Goal: Transaction & Acquisition: Book appointment/travel/reservation

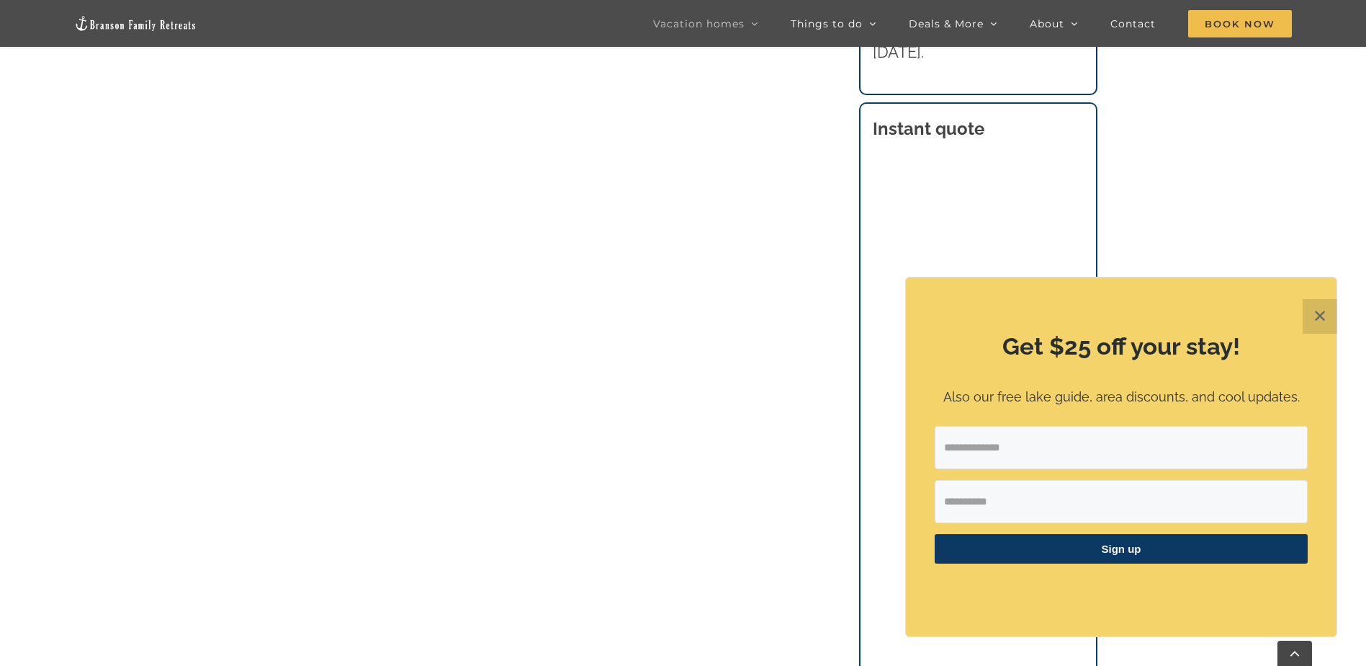
scroll to position [1051, 0]
click at [1317, 313] on button "✕" at bounding box center [1320, 316] width 35 height 35
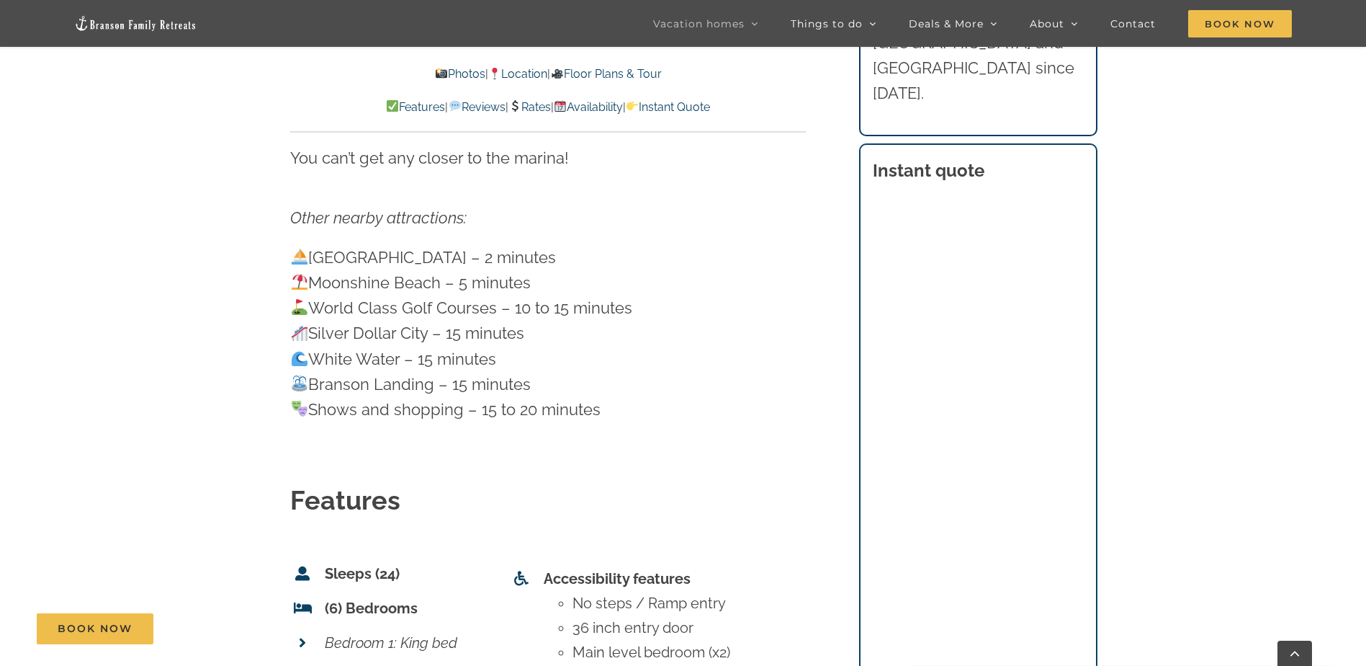
scroll to position [4610, 0]
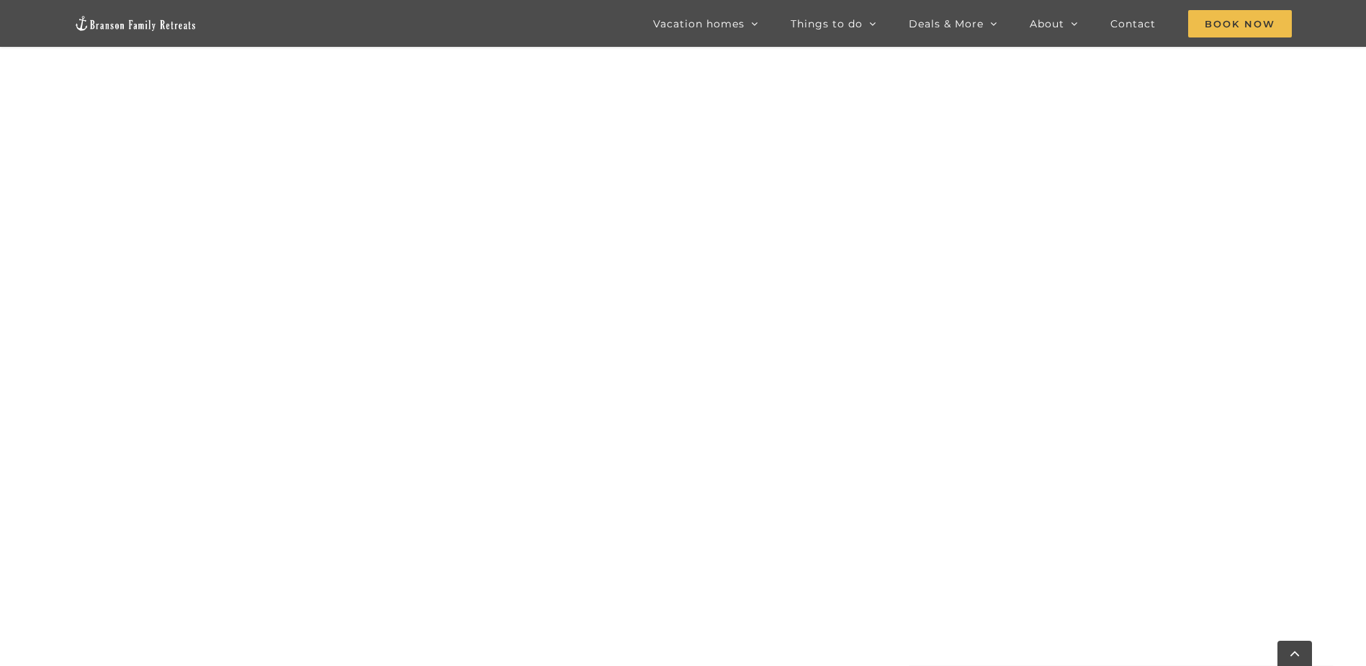
scroll to position [954, 0]
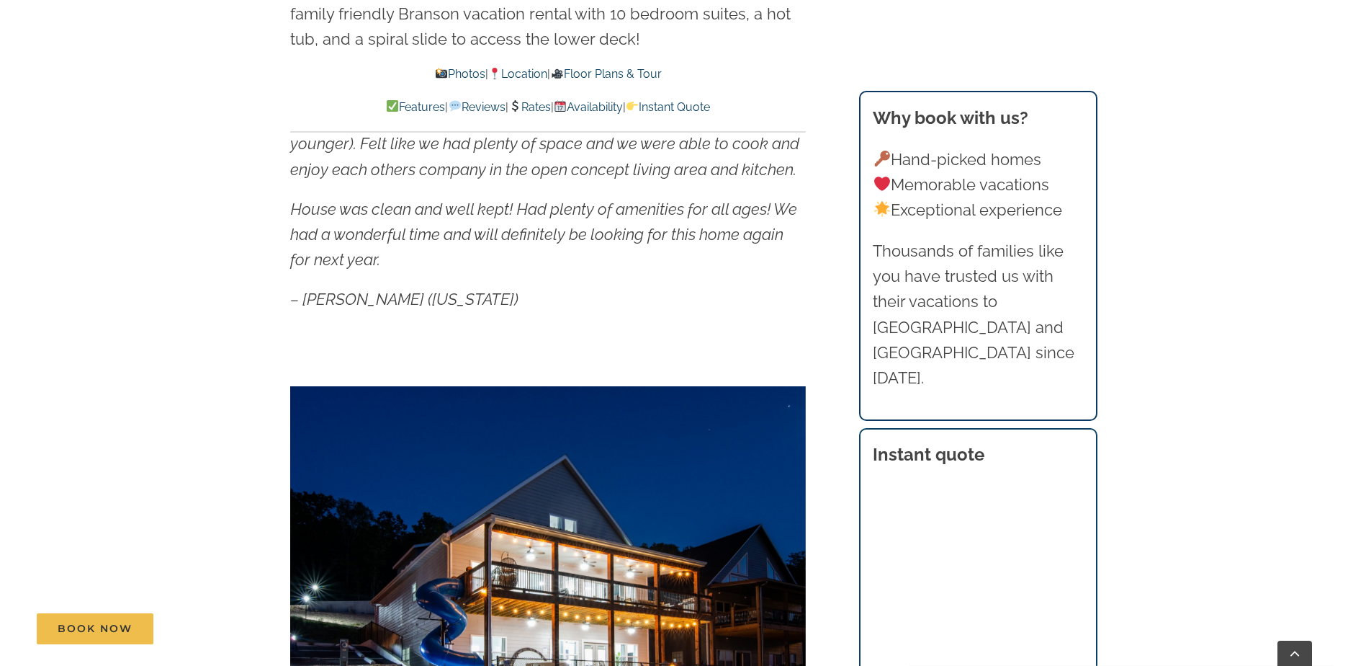
scroll to position [648, 0]
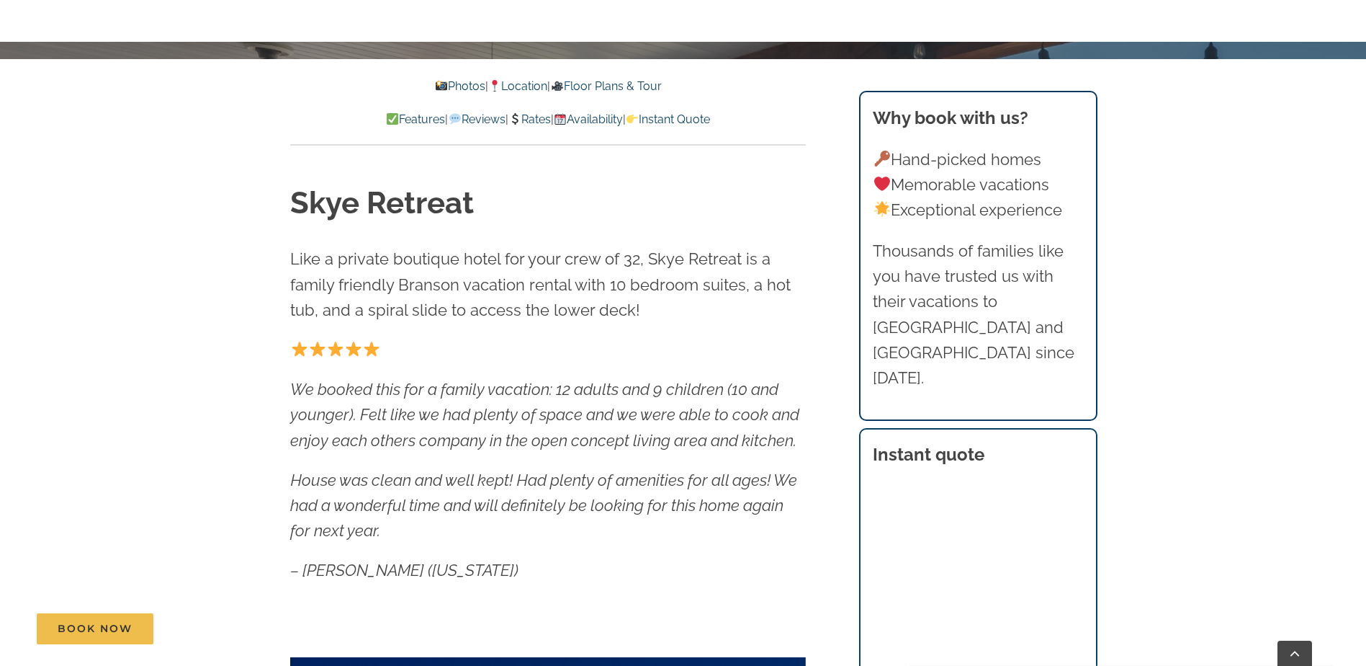
click at [518, 121] on img at bounding box center [515, 119] width 12 height 12
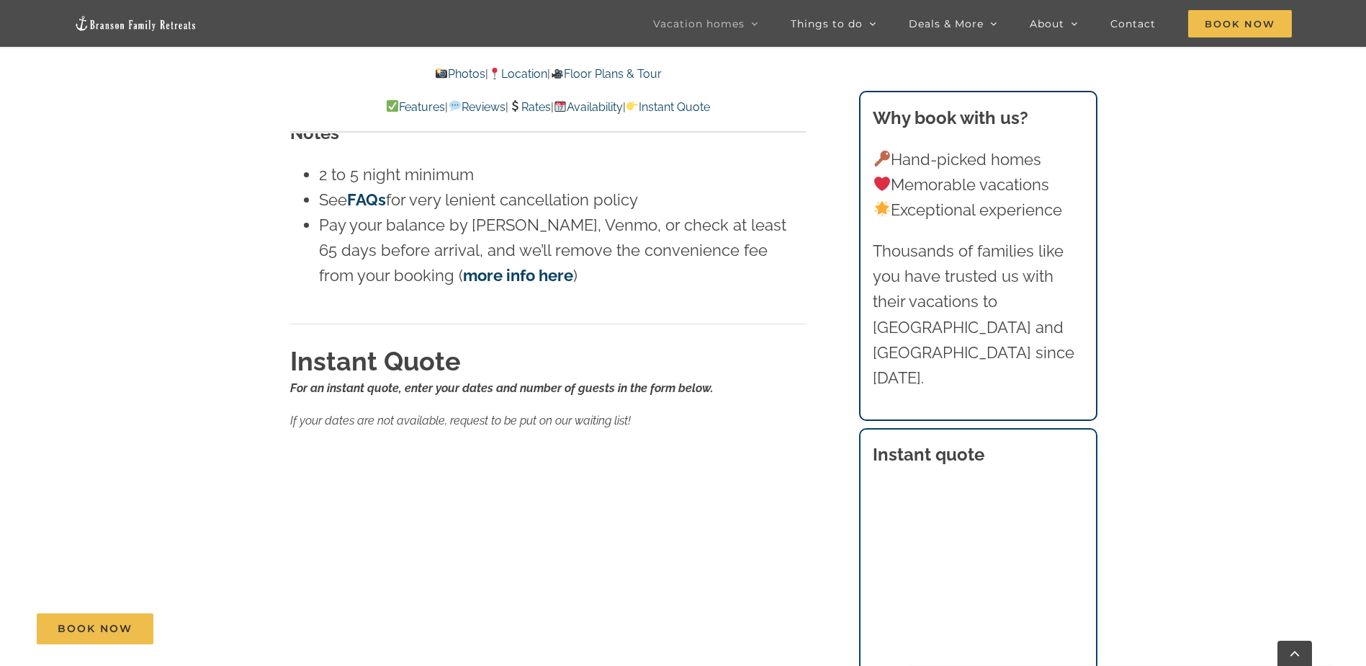
scroll to position [9389, 0]
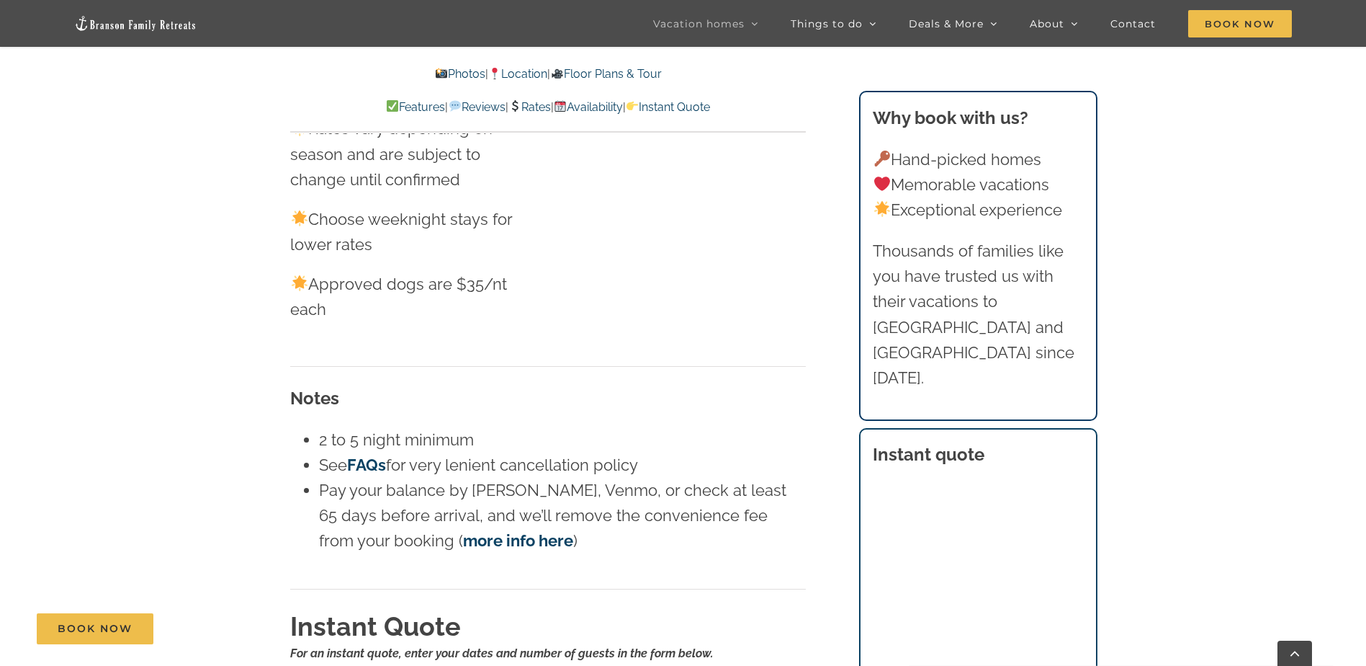
click at [545, 105] on link "Rates" at bounding box center [530, 107] width 42 height 14
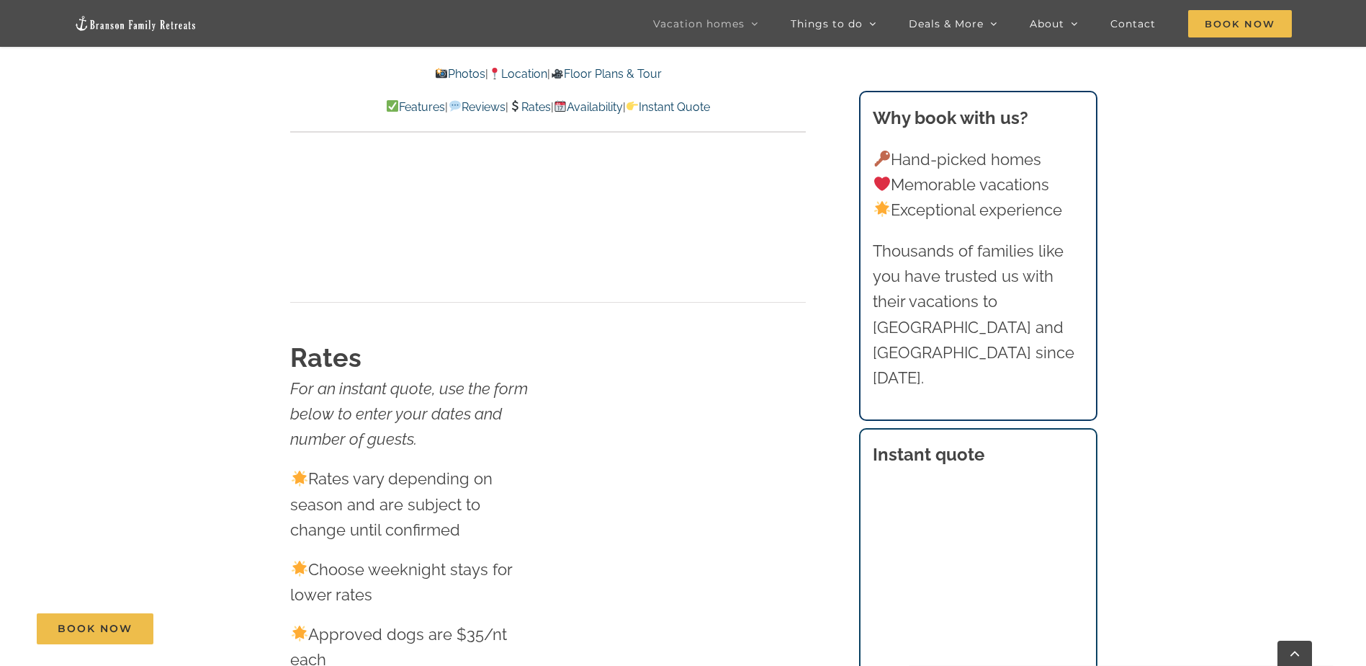
scroll to position [8990, 0]
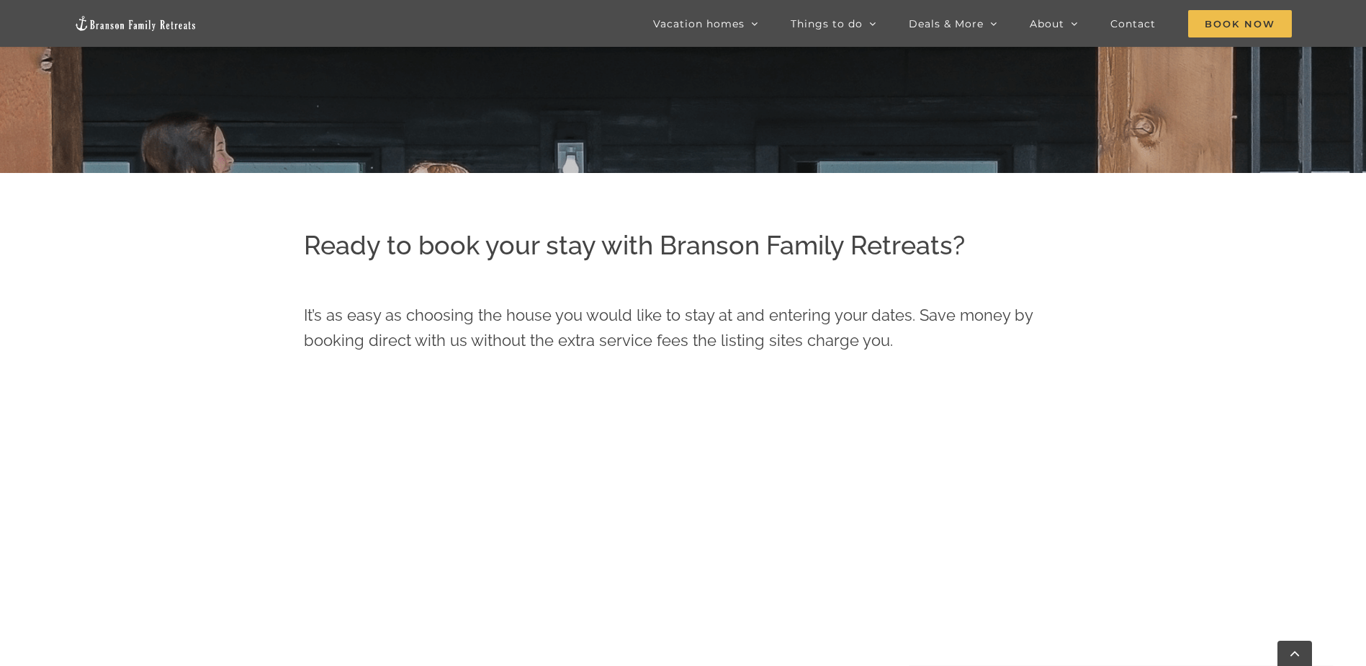
scroll to position [449, 0]
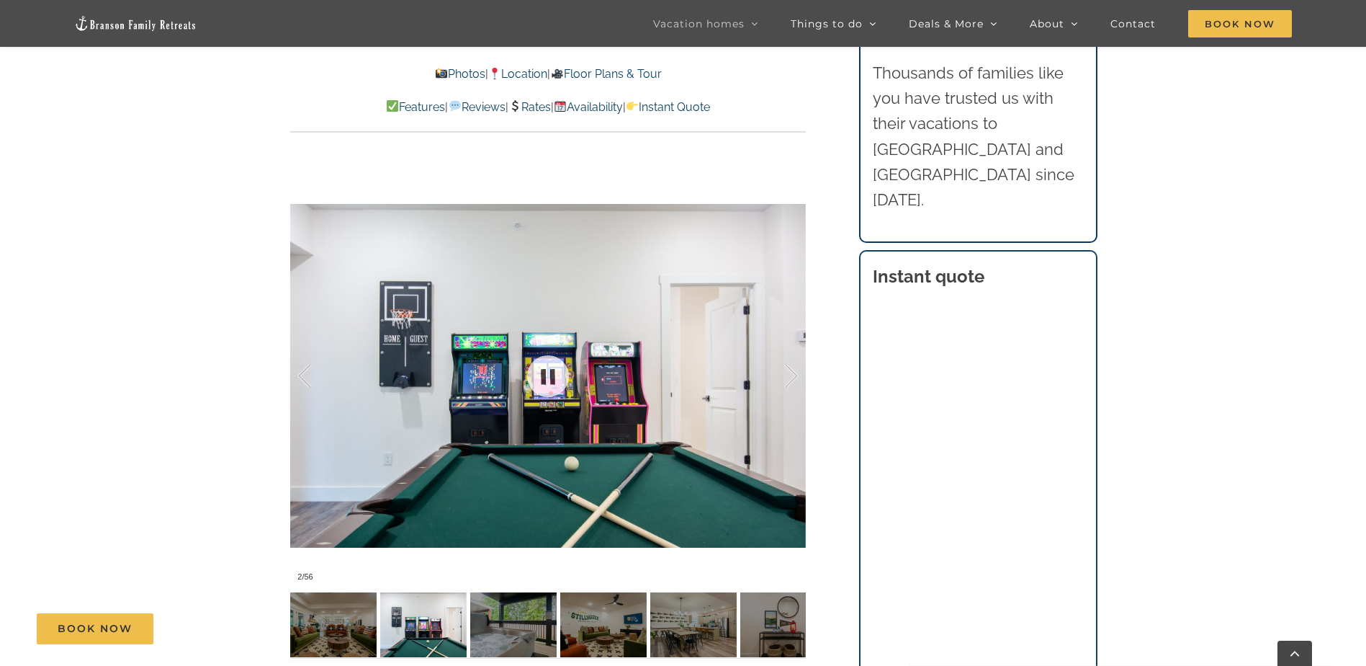
scroll to position [1297, 0]
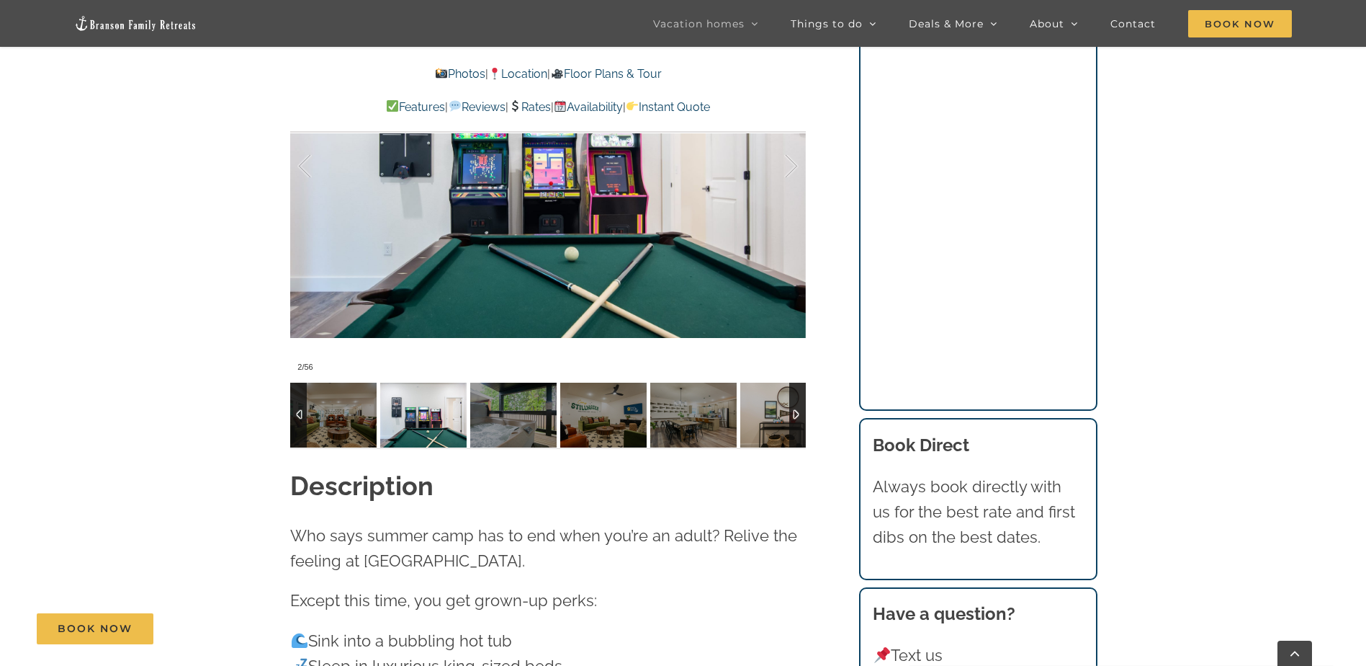
click at [799, 384] on div at bounding box center [797, 414] width 17 height 65
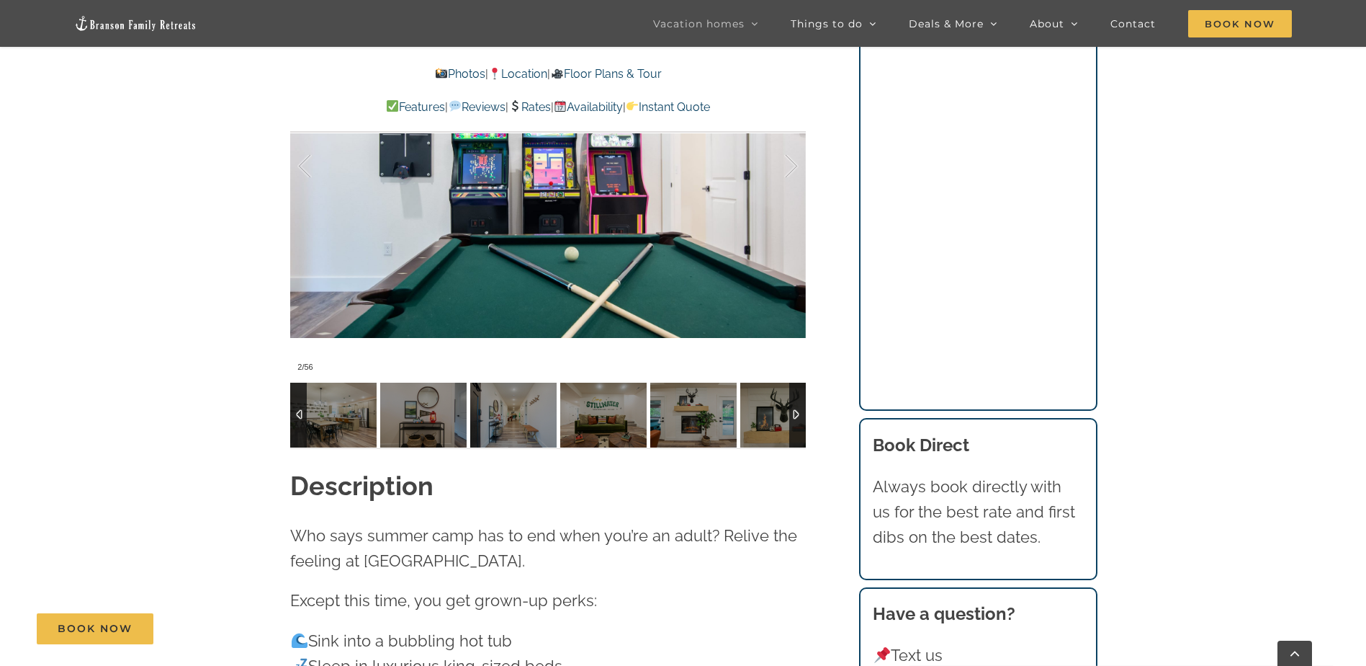
click at [799, 384] on div at bounding box center [797, 414] width 17 height 65
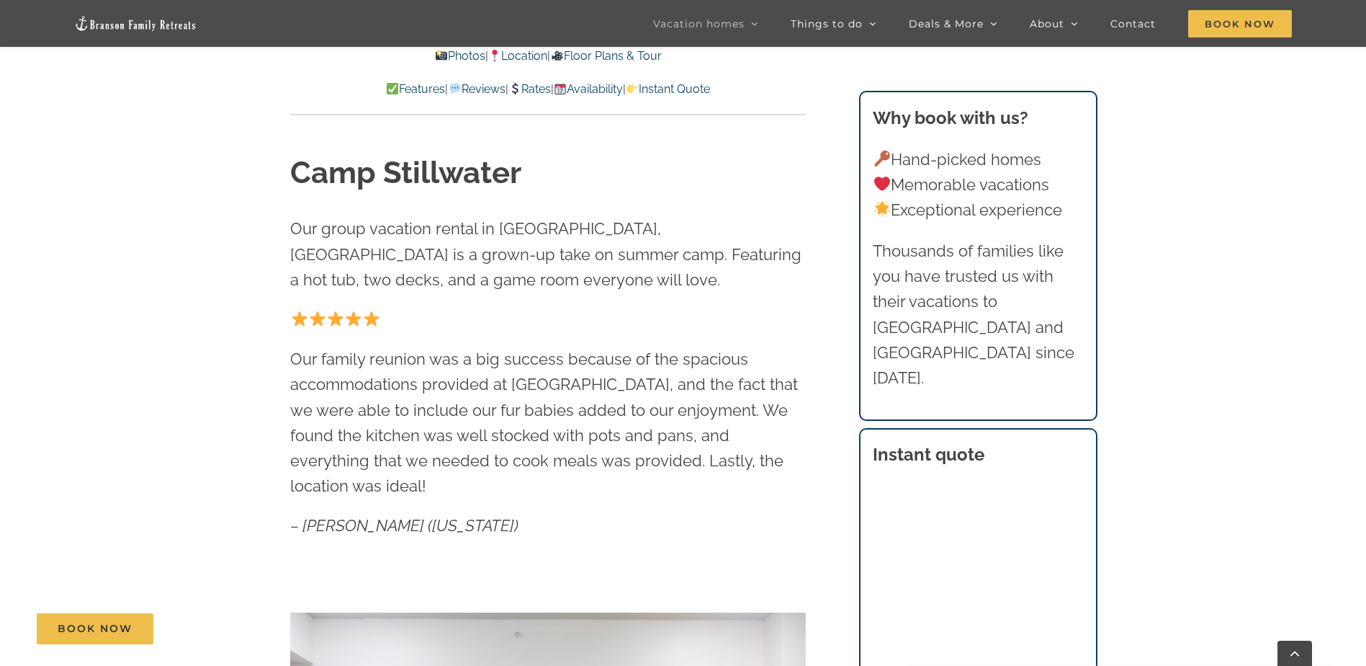
scroll to position [648, 0]
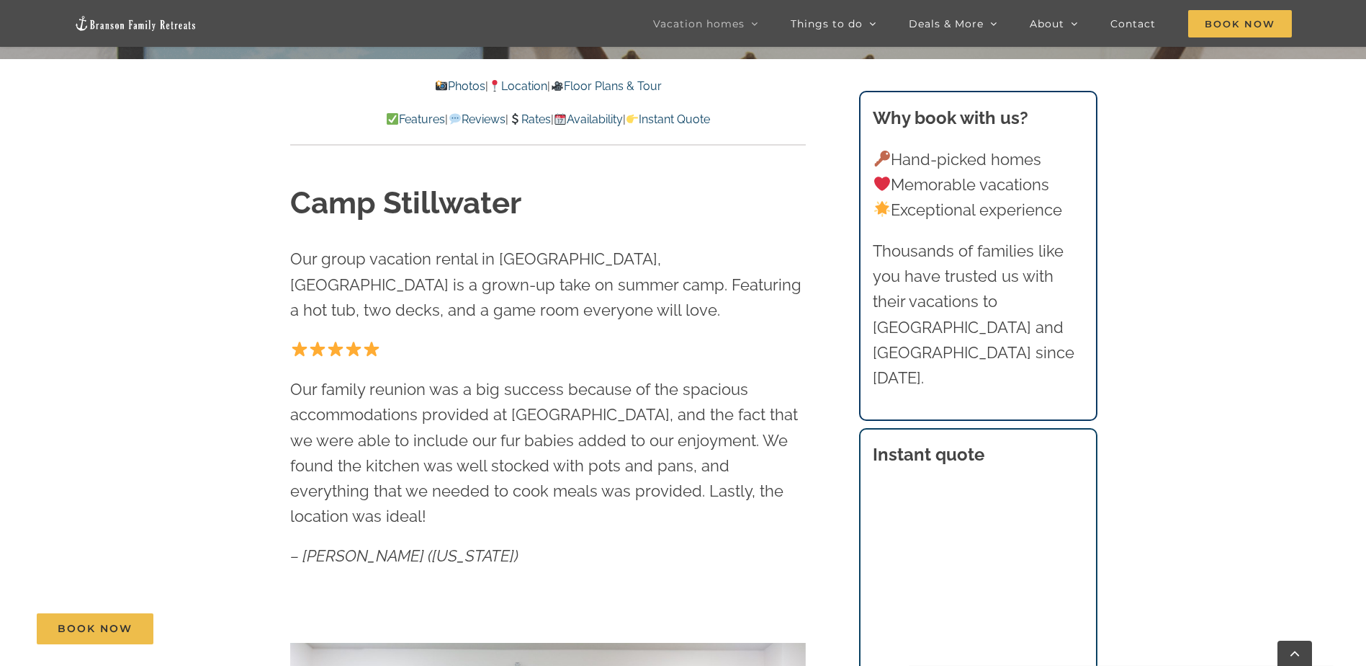
click at [599, 84] on link "Floor Plans & Tour" at bounding box center [605, 86] width 111 height 14
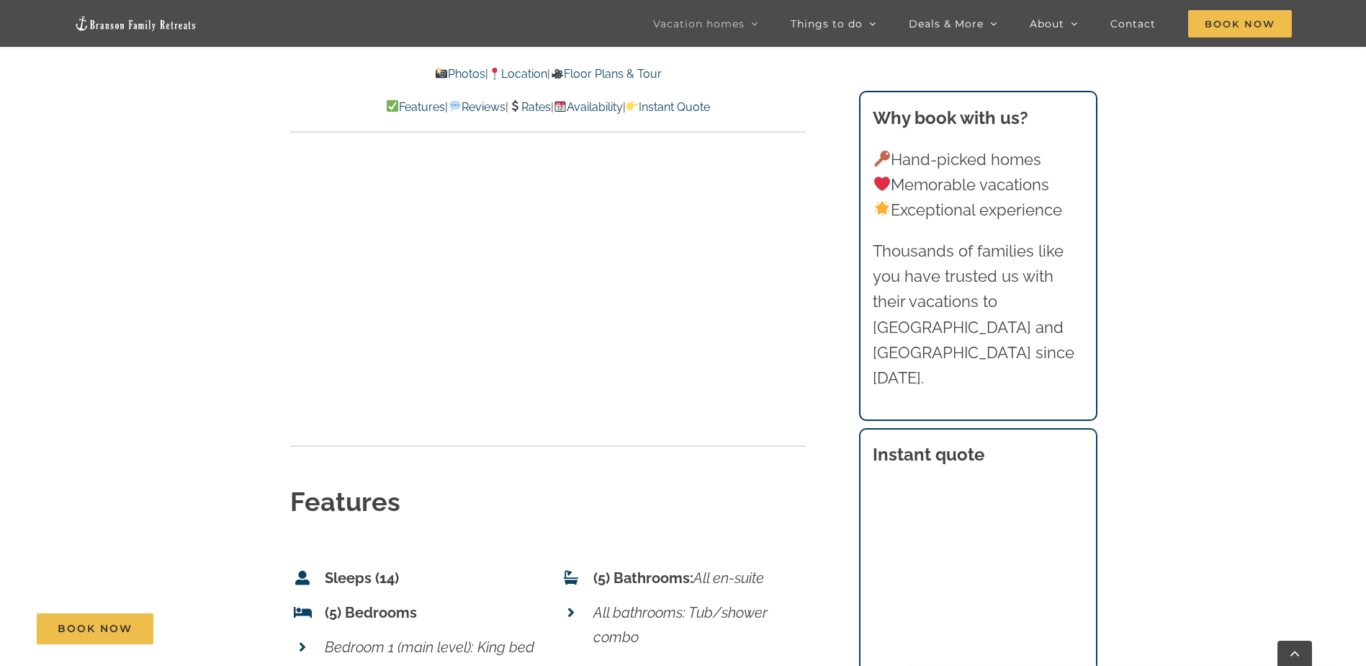
scroll to position [5612, 0]
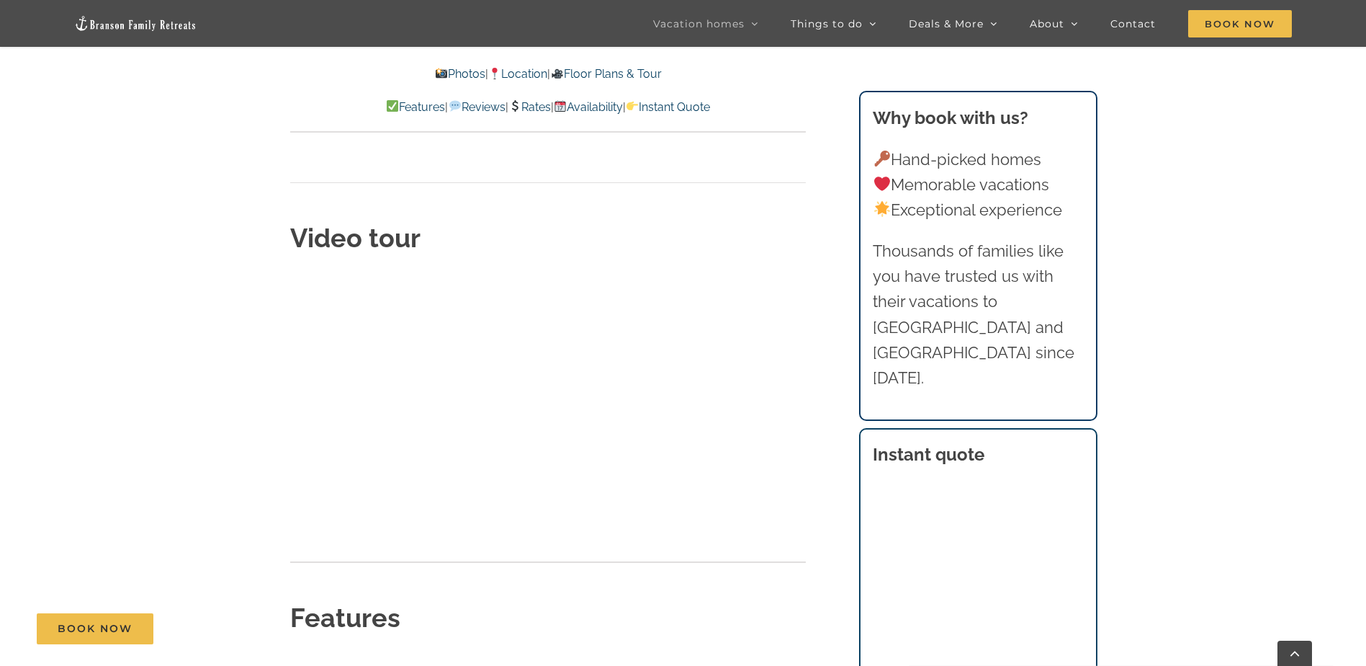
click at [529, 104] on link "Rates" at bounding box center [530, 107] width 42 height 14
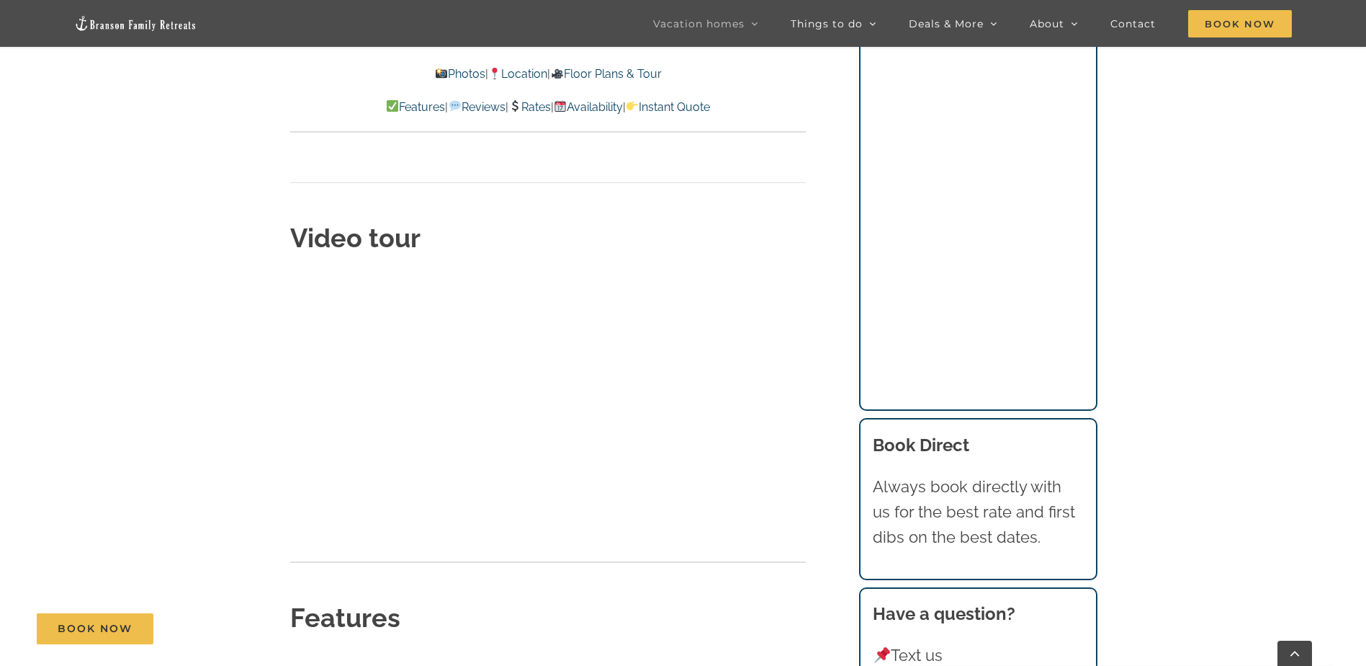
scroll to position [9219, 0]
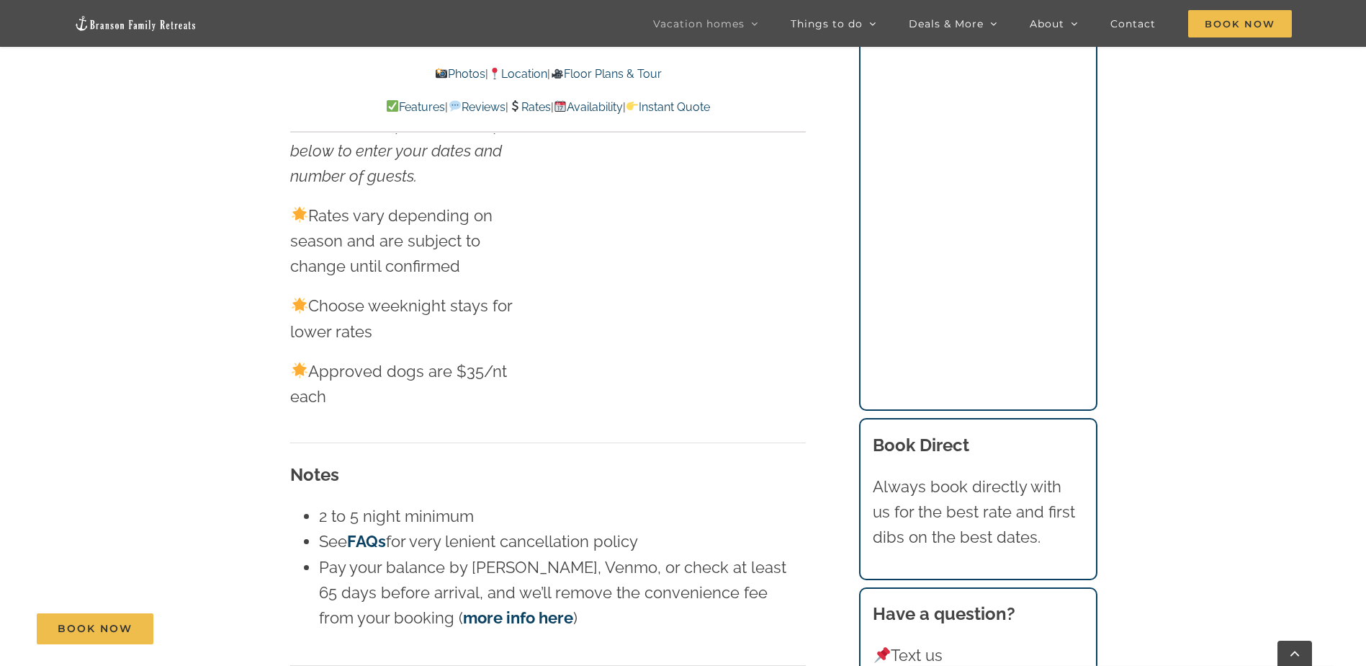
drag, startPoint x: 532, startPoint y: 419, endPoint x: 540, endPoint y: 411, distance: 11.3
click at [533, 462] on div "Notes 2 to 5 night minimum See FAQs for very lenient cancellation policy Pay yo…" at bounding box center [548, 546] width 516 height 169
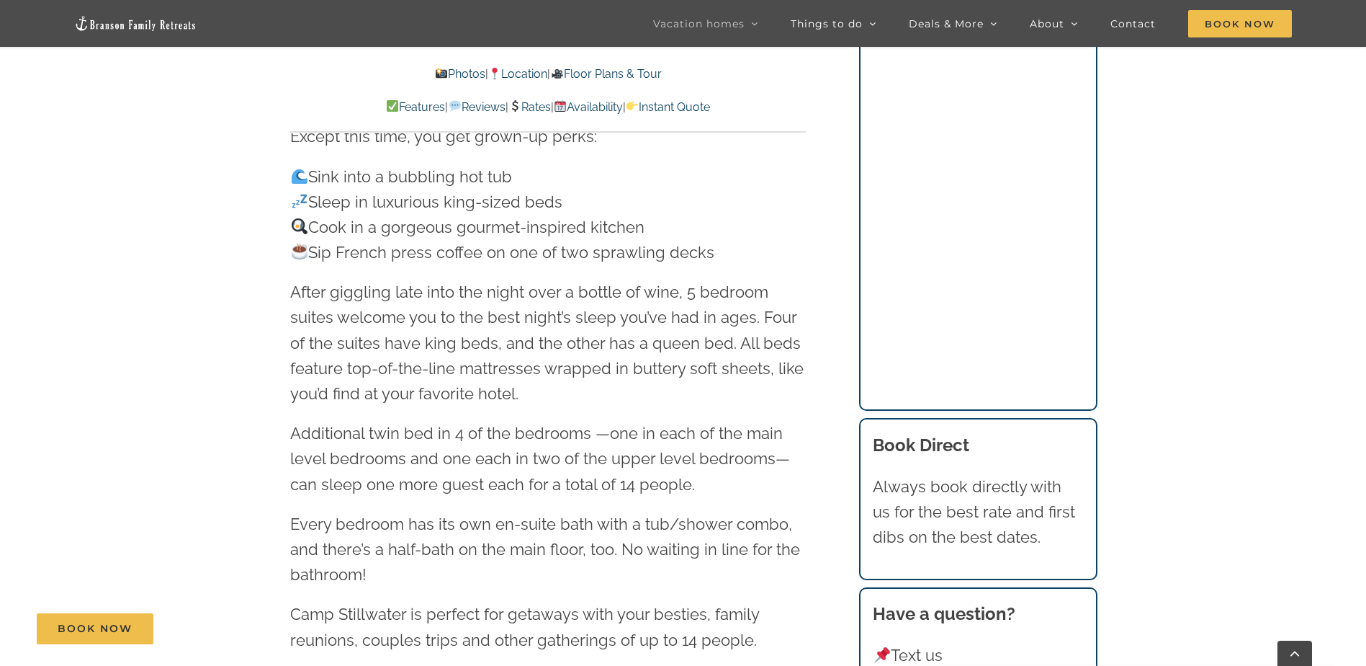
scroll to position [1784, 0]
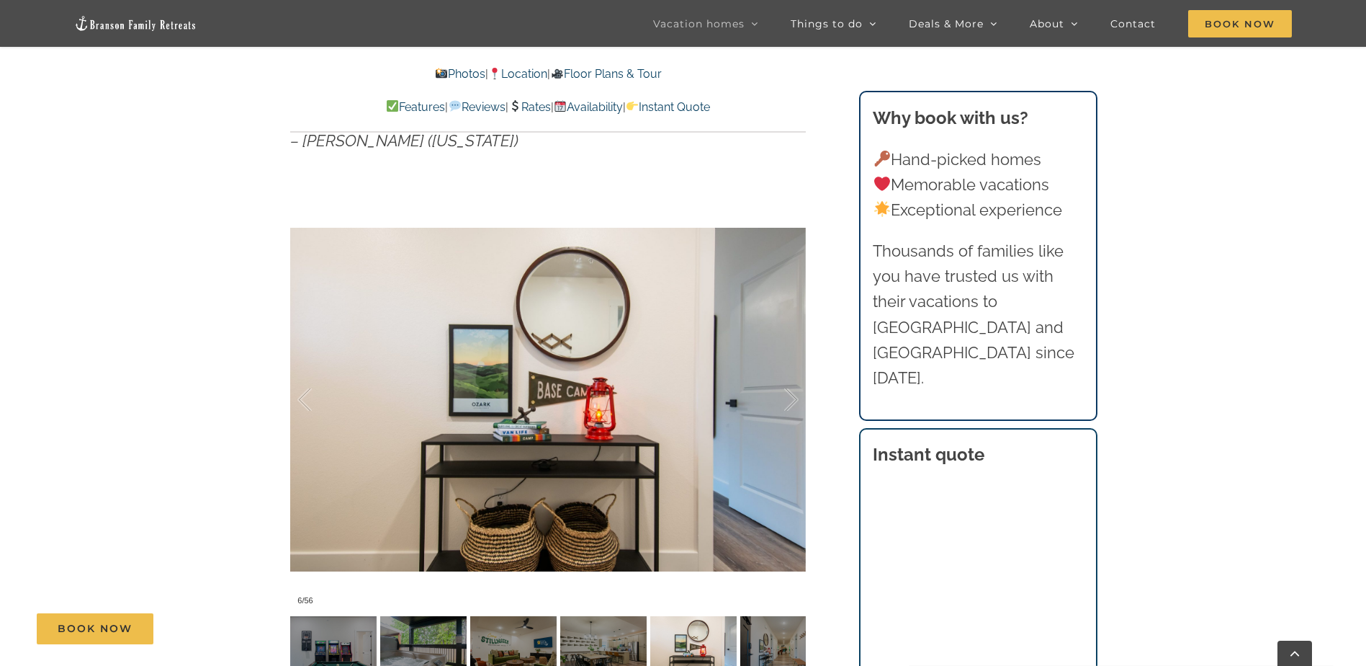
click at [535, 105] on link "Rates" at bounding box center [530, 107] width 42 height 14
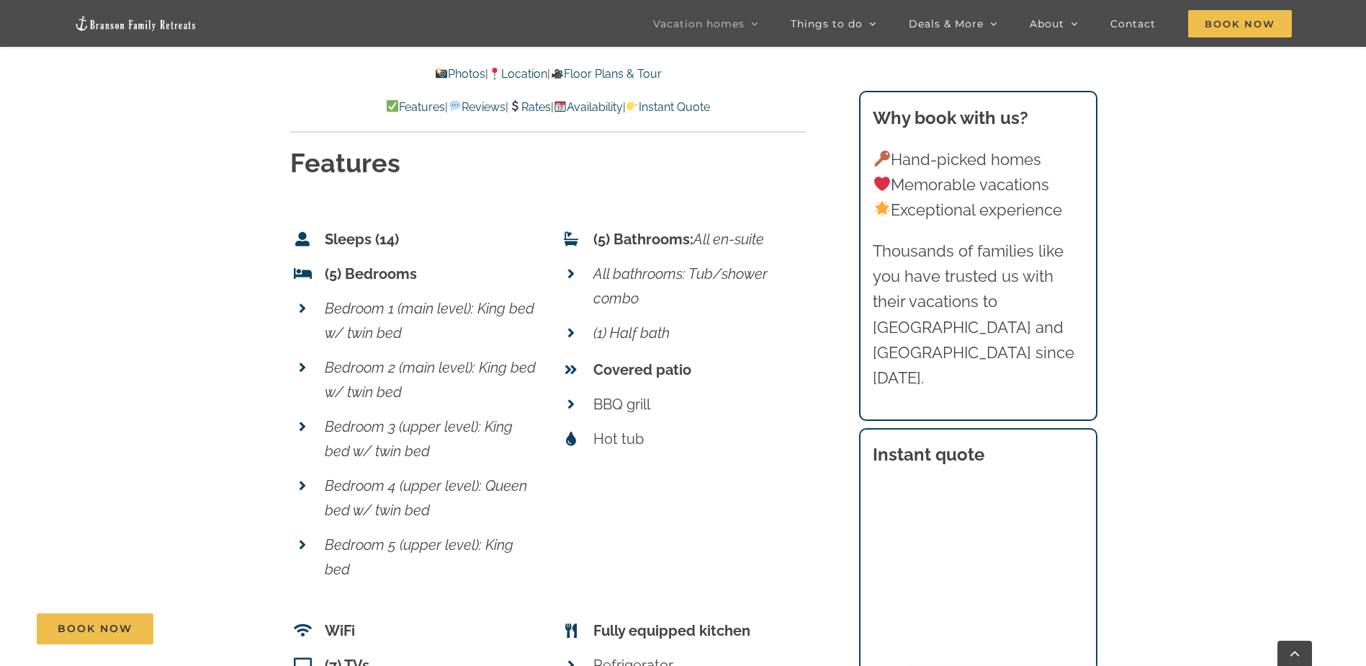
scroll to position [5833, 0]
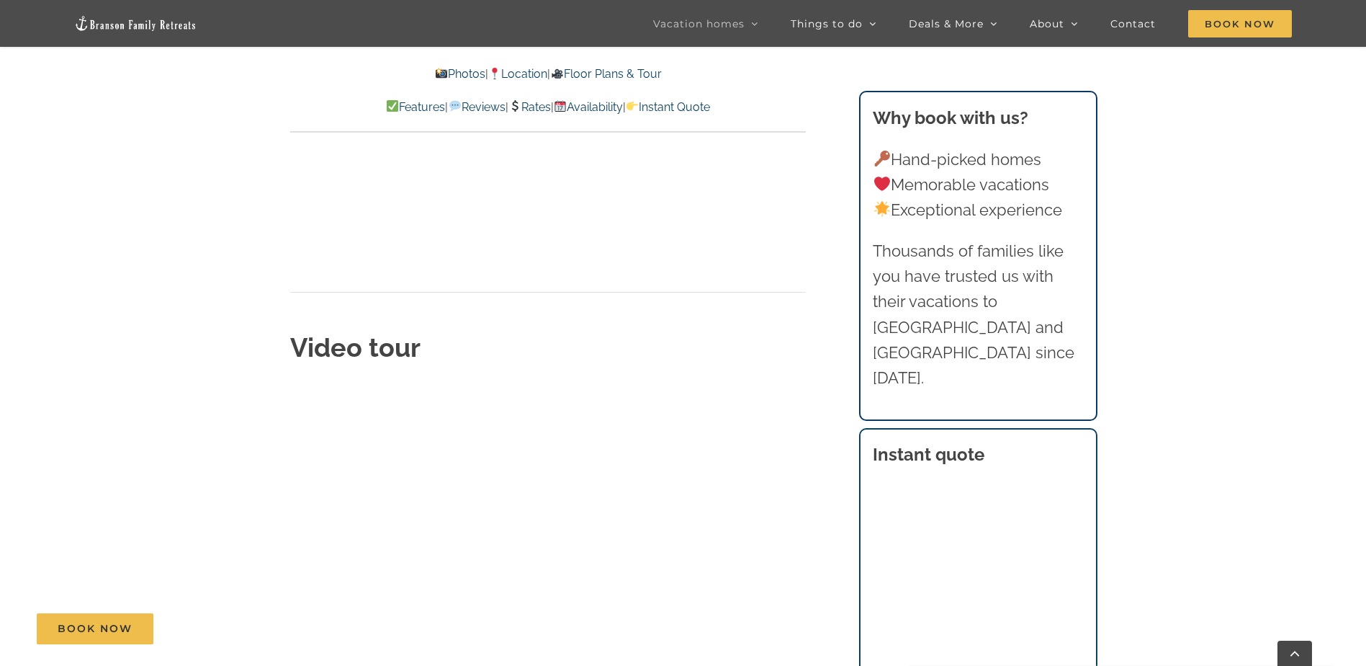
scroll to position [5468, 0]
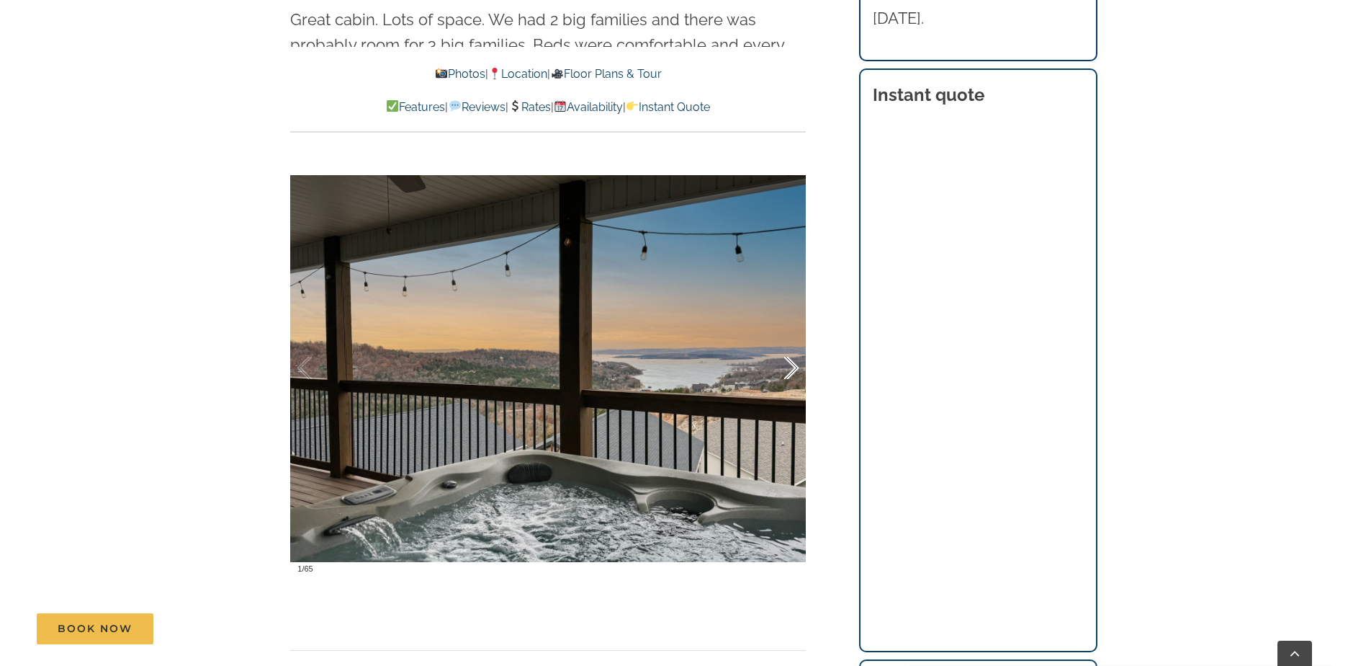
scroll to position [1008, 0]
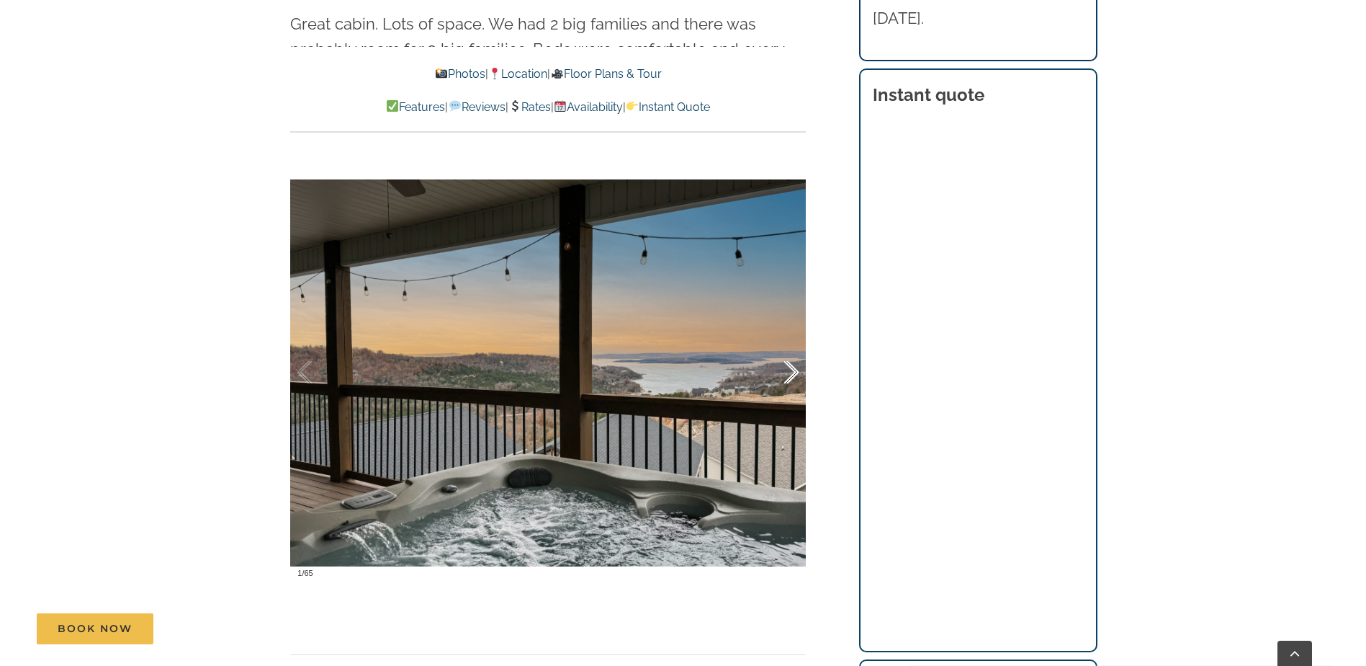
click at [779, 372] on div at bounding box center [776, 372] width 45 height 89
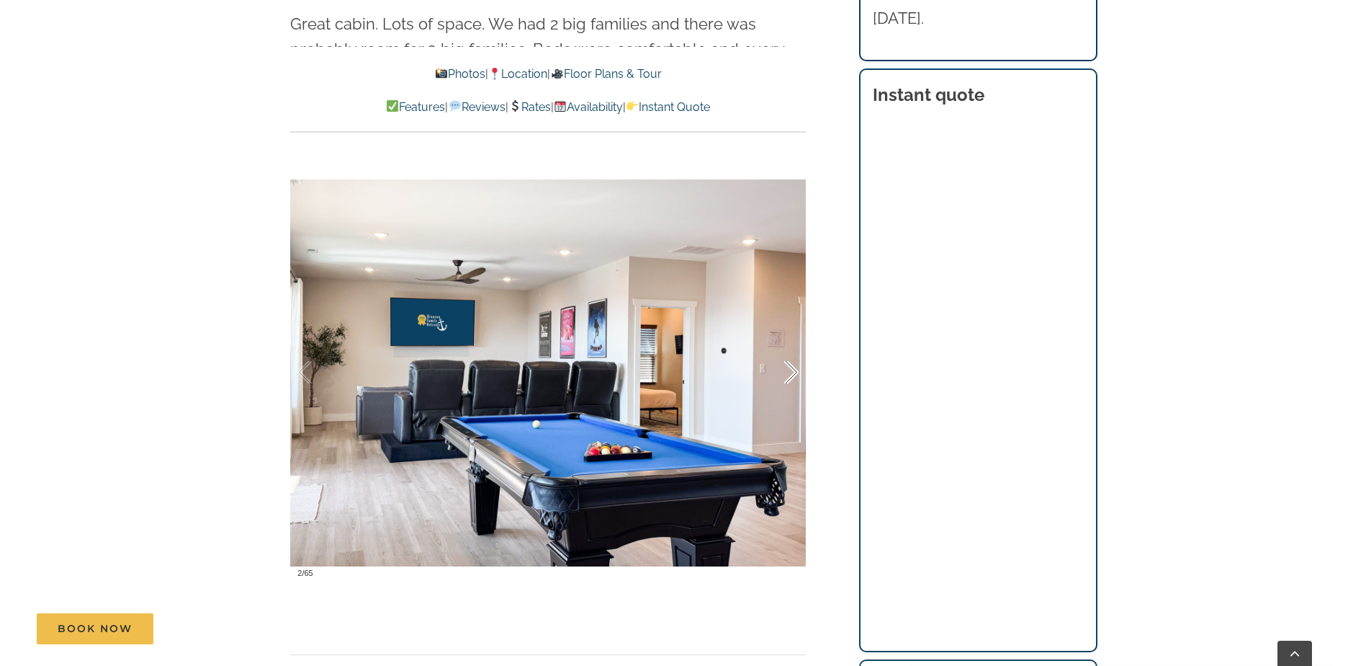
click at [779, 372] on div at bounding box center [776, 372] width 45 height 89
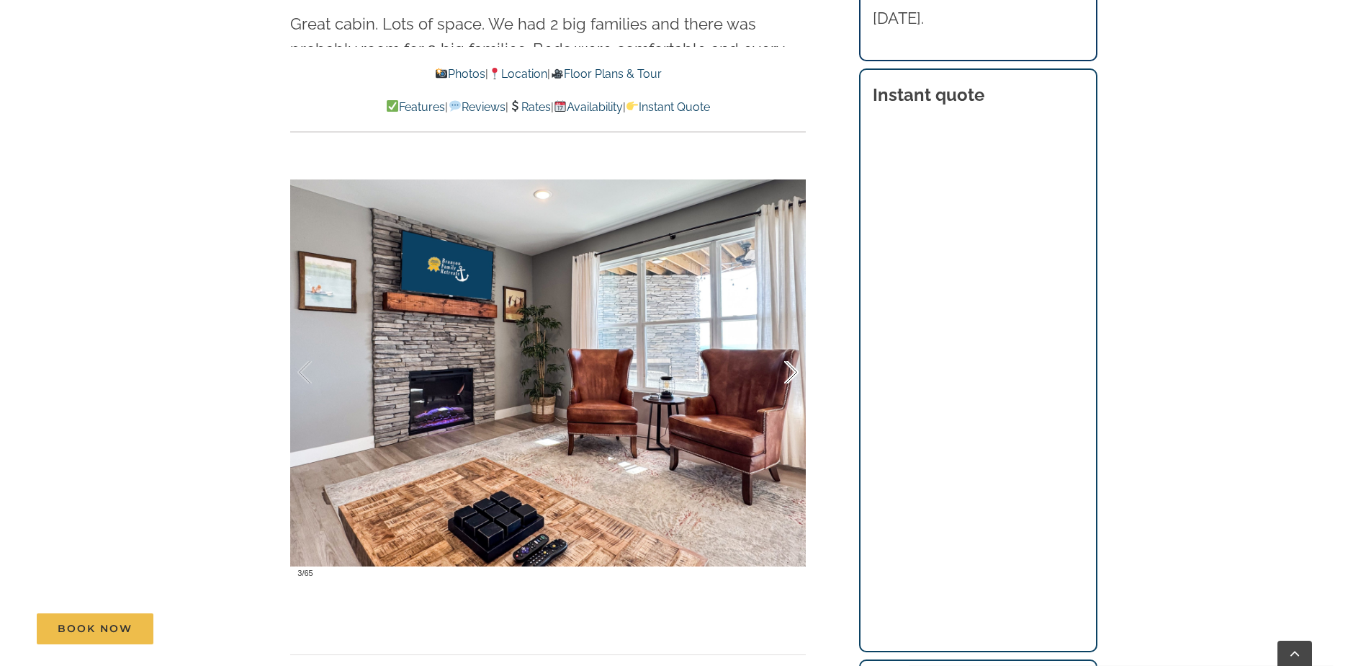
click at [779, 372] on div at bounding box center [776, 372] width 45 height 89
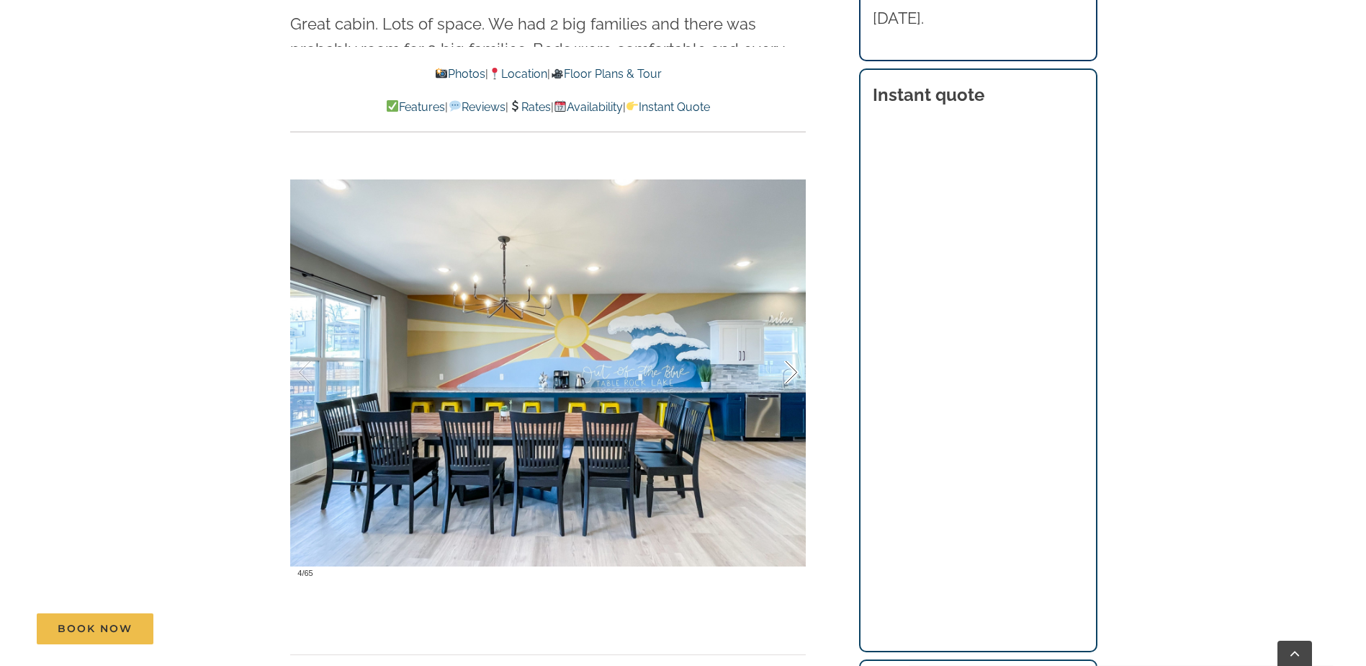
click at [779, 372] on div at bounding box center [776, 372] width 45 height 89
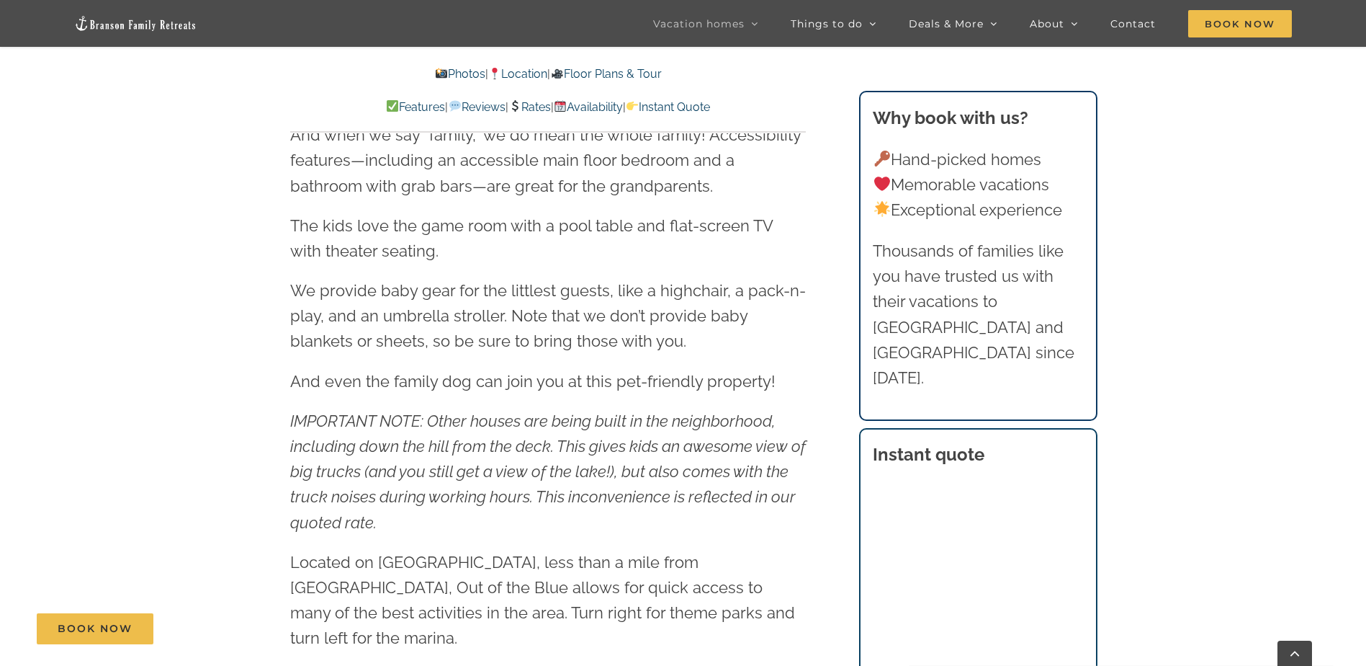
scroll to position [1513, 0]
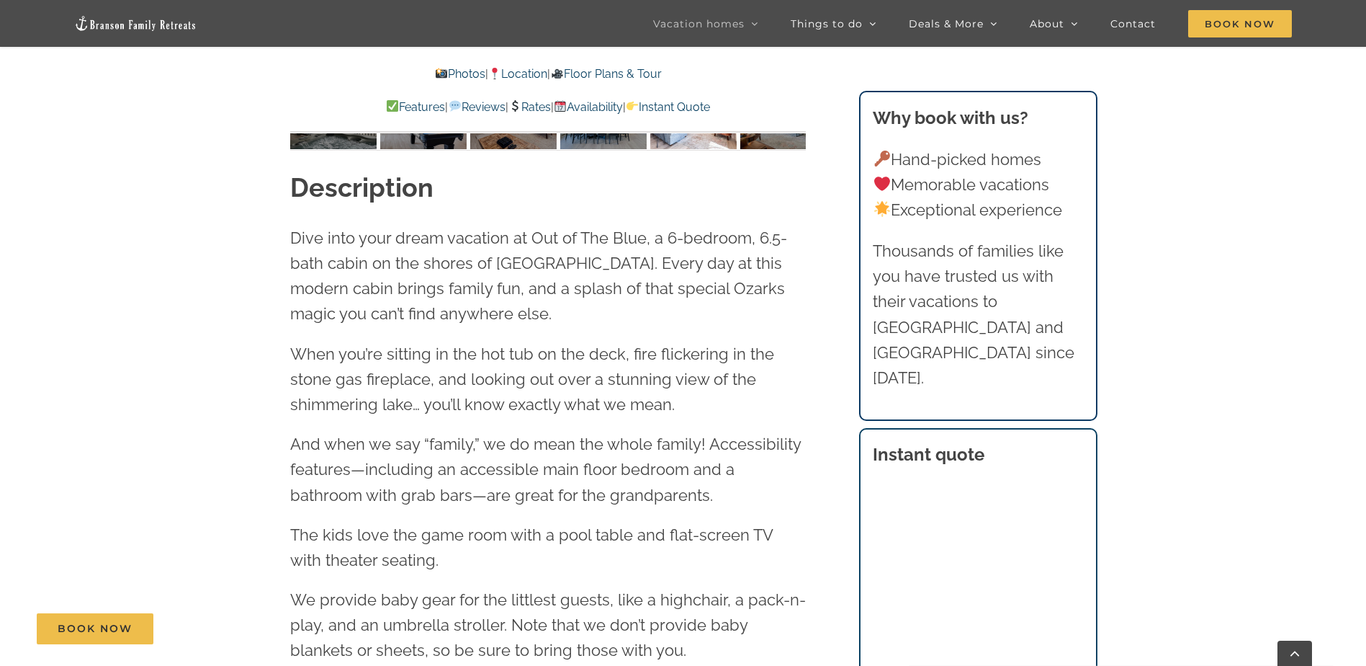
click at [637, 71] on link "Floor Plans & Tour" at bounding box center [605, 74] width 111 height 14
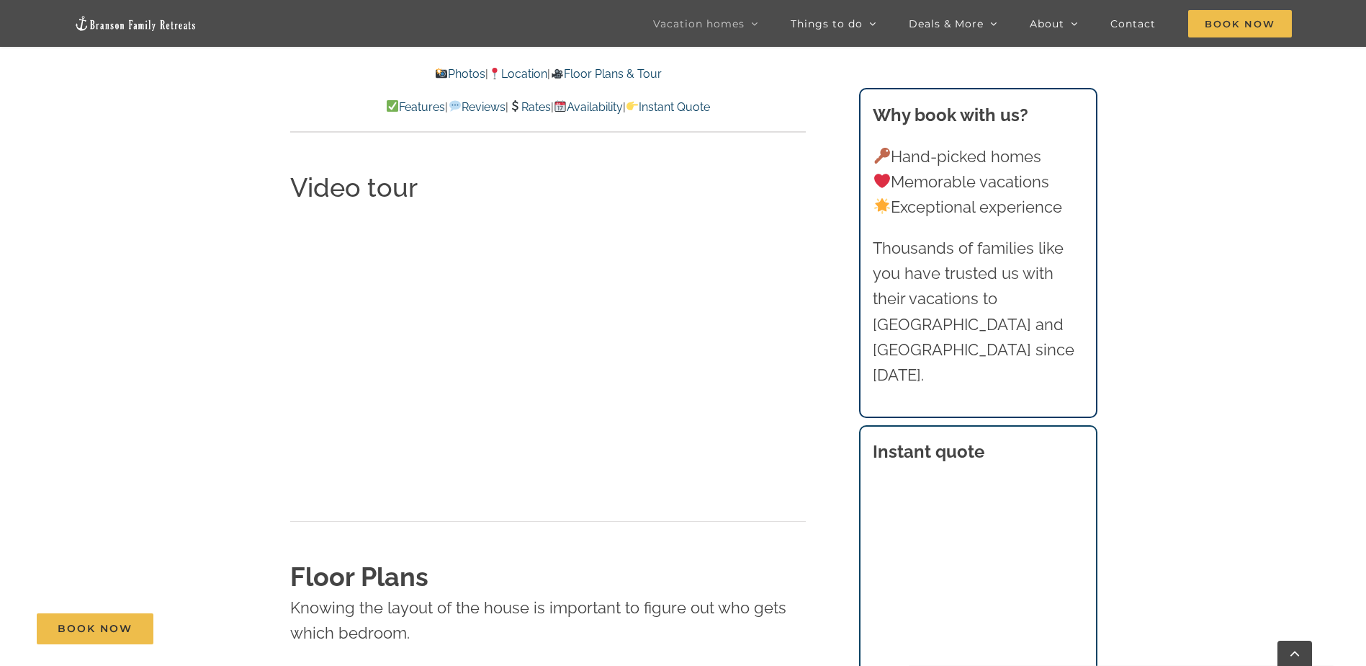
scroll to position [5374, 0]
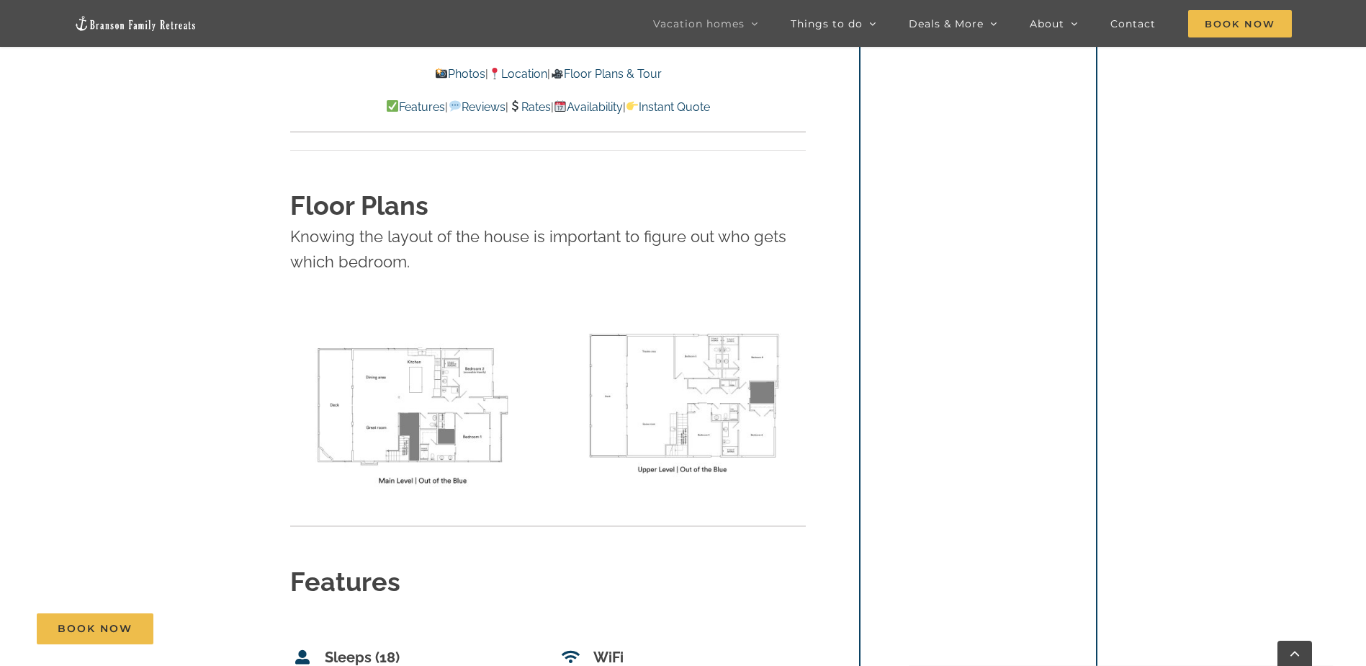
click at [377, 322] on img at bounding box center [414, 403] width 248 height 190
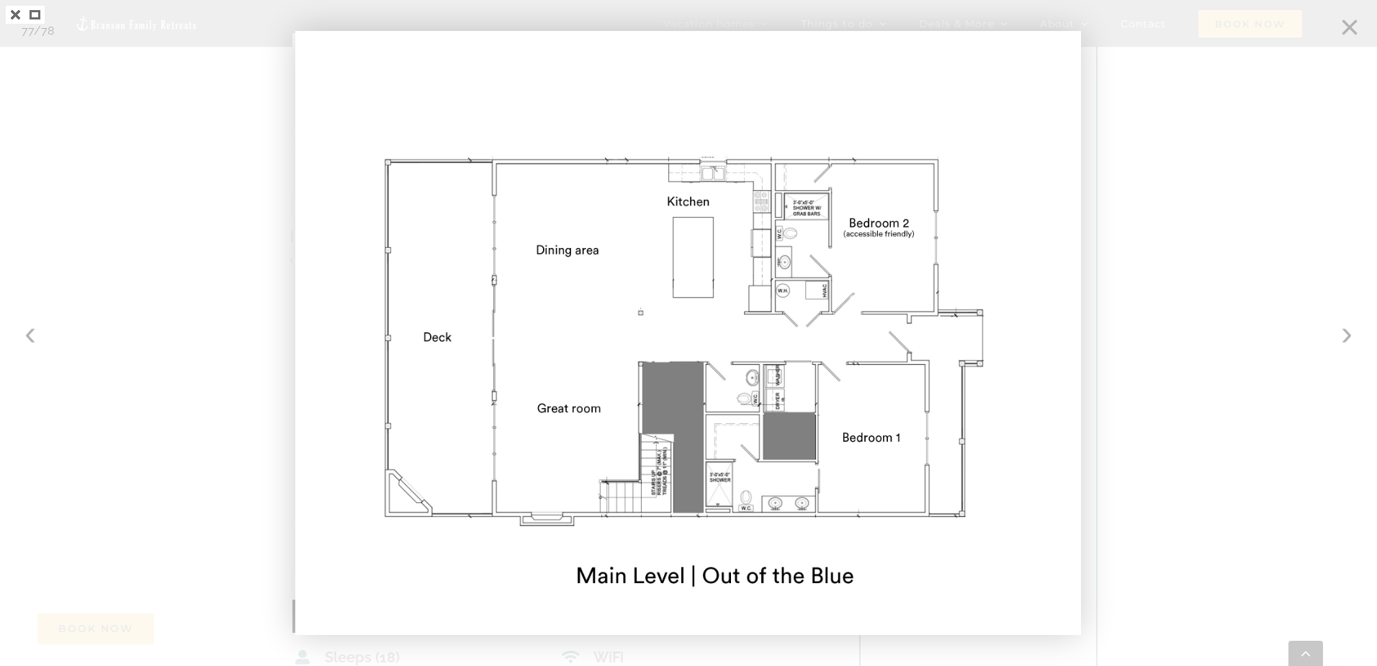
click at [1341, 327] on div at bounding box center [688, 333] width 1377 height 666
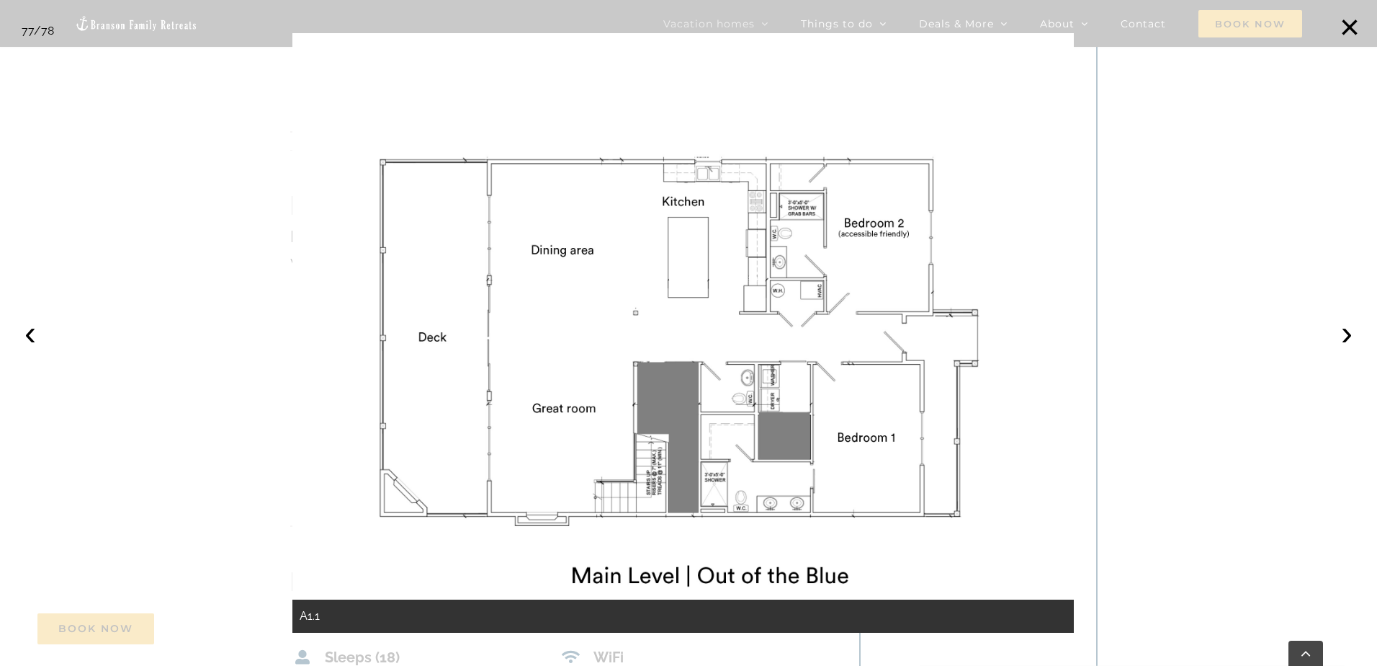
click at [1341, 328] on button "›" at bounding box center [1347, 333] width 32 height 32
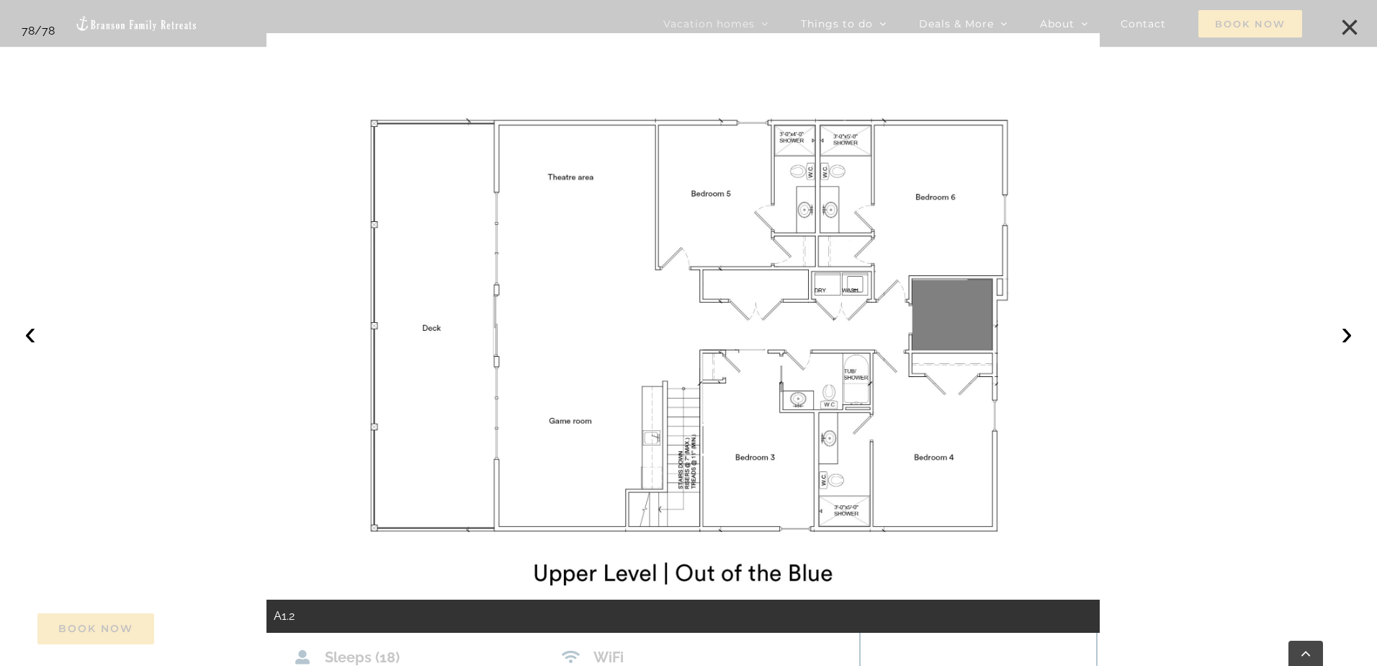
click at [1350, 24] on button "×" at bounding box center [1350, 28] width 32 height 32
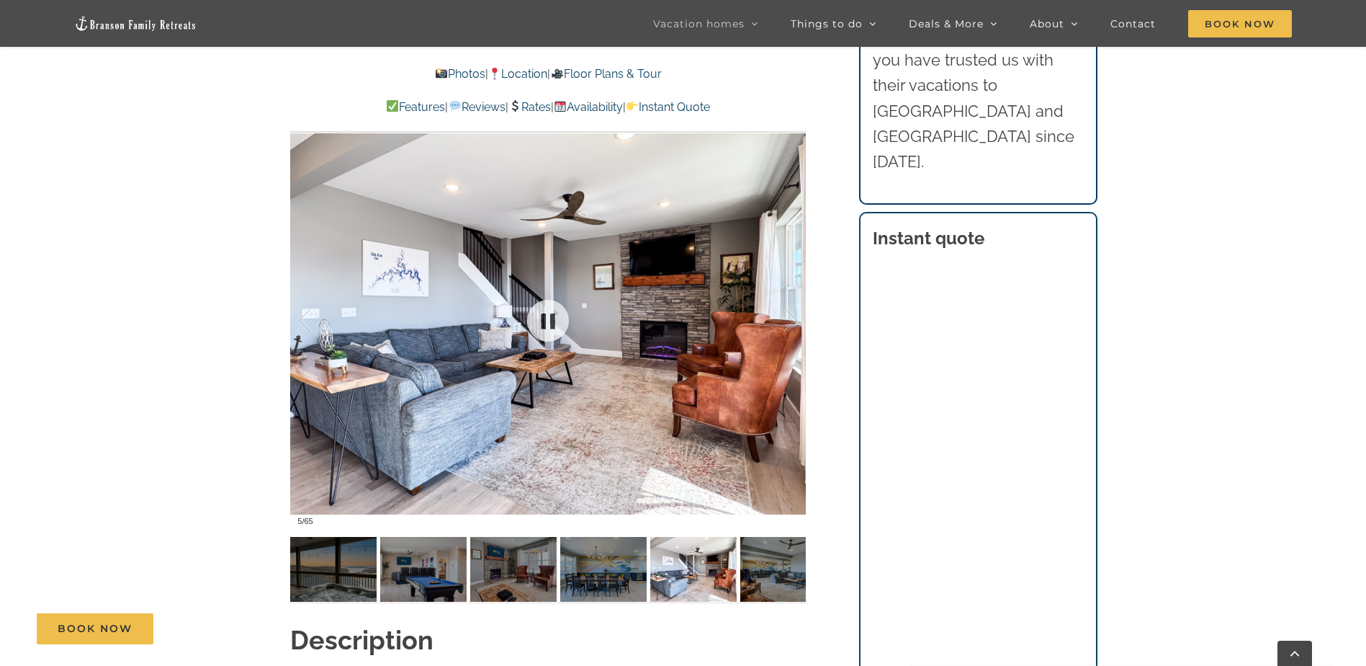
scroll to position [1124, 0]
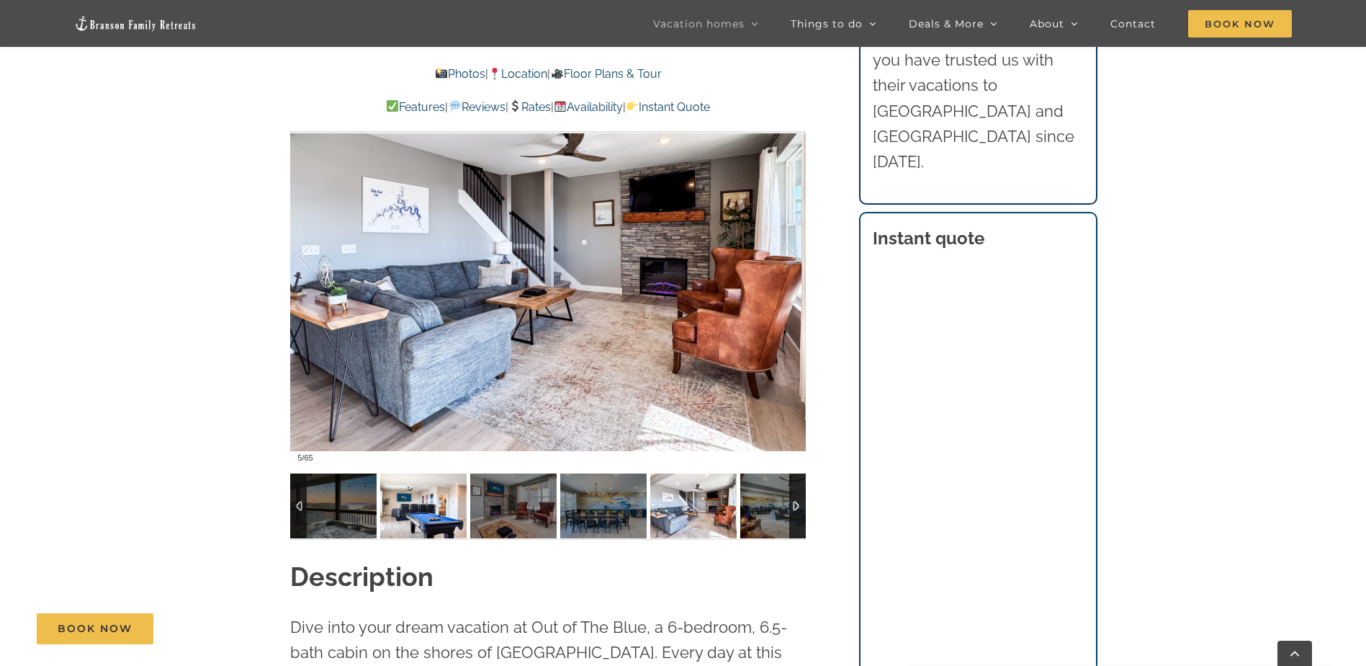
click at [408, 523] on img at bounding box center [423, 505] width 86 height 65
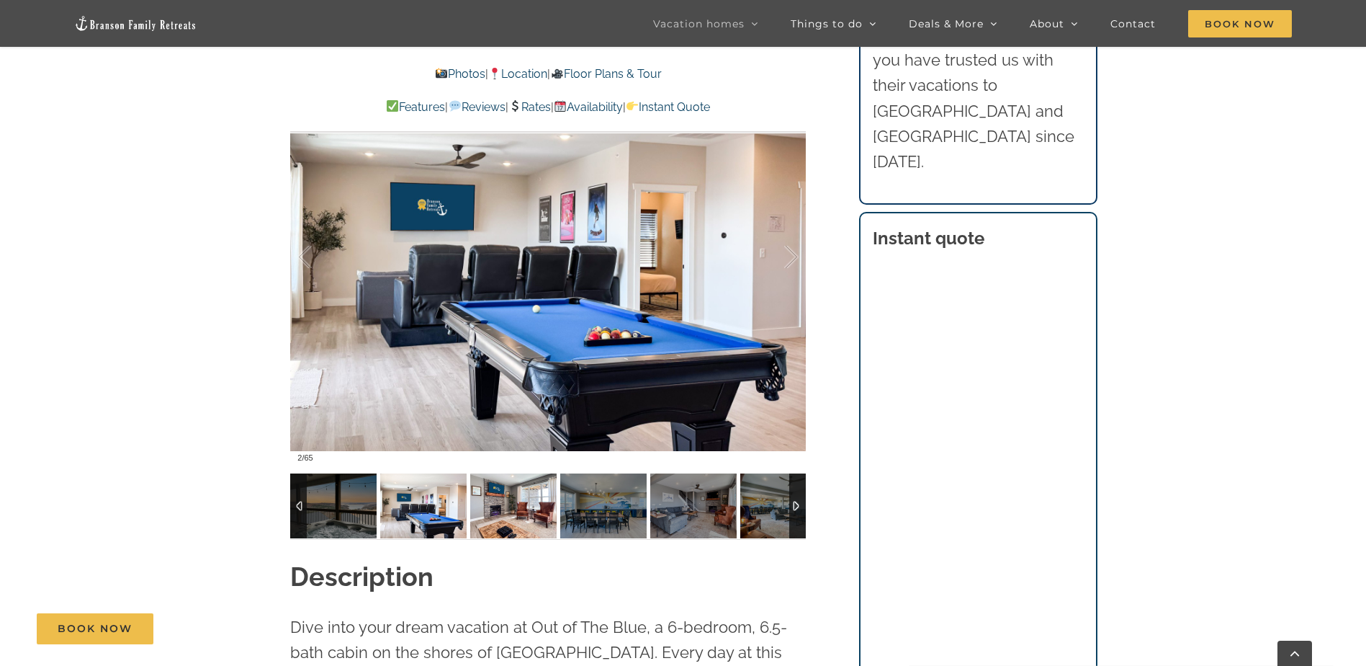
click at [508, 512] on img at bounding box center [513, 505] width 86 height 65
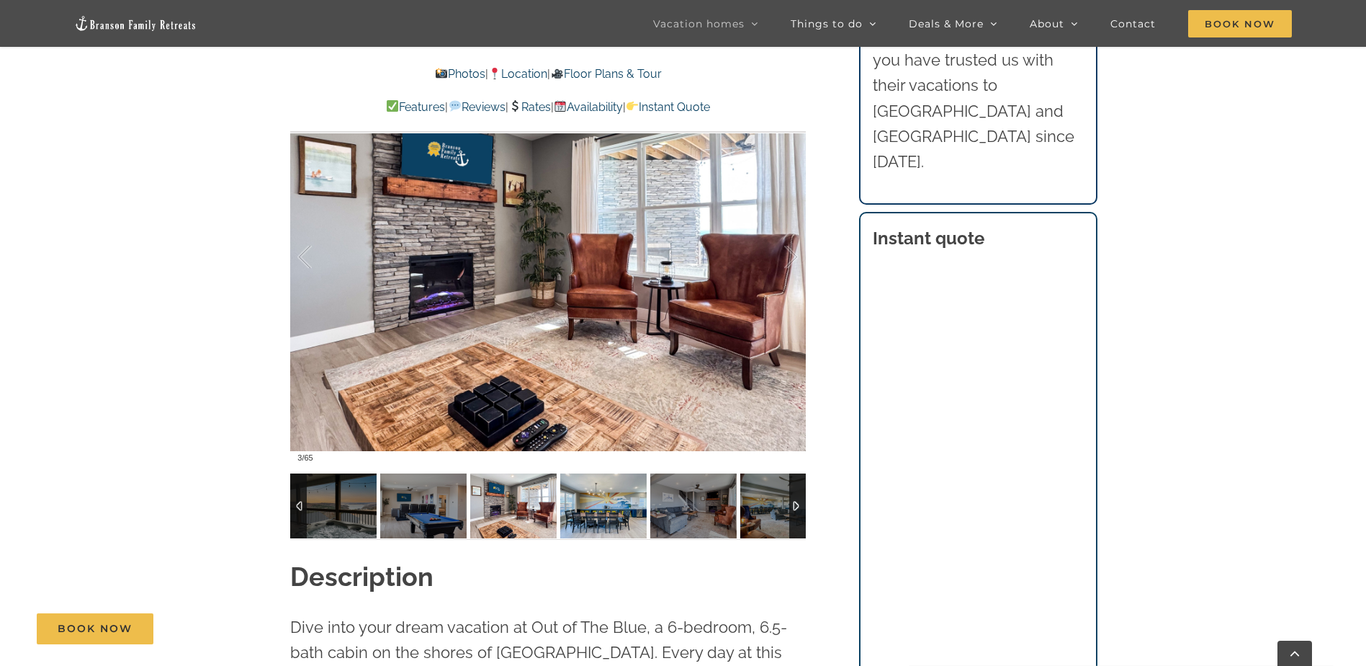
click at [595, 509] on img at bounding box center [603, 505] width 86 height 65
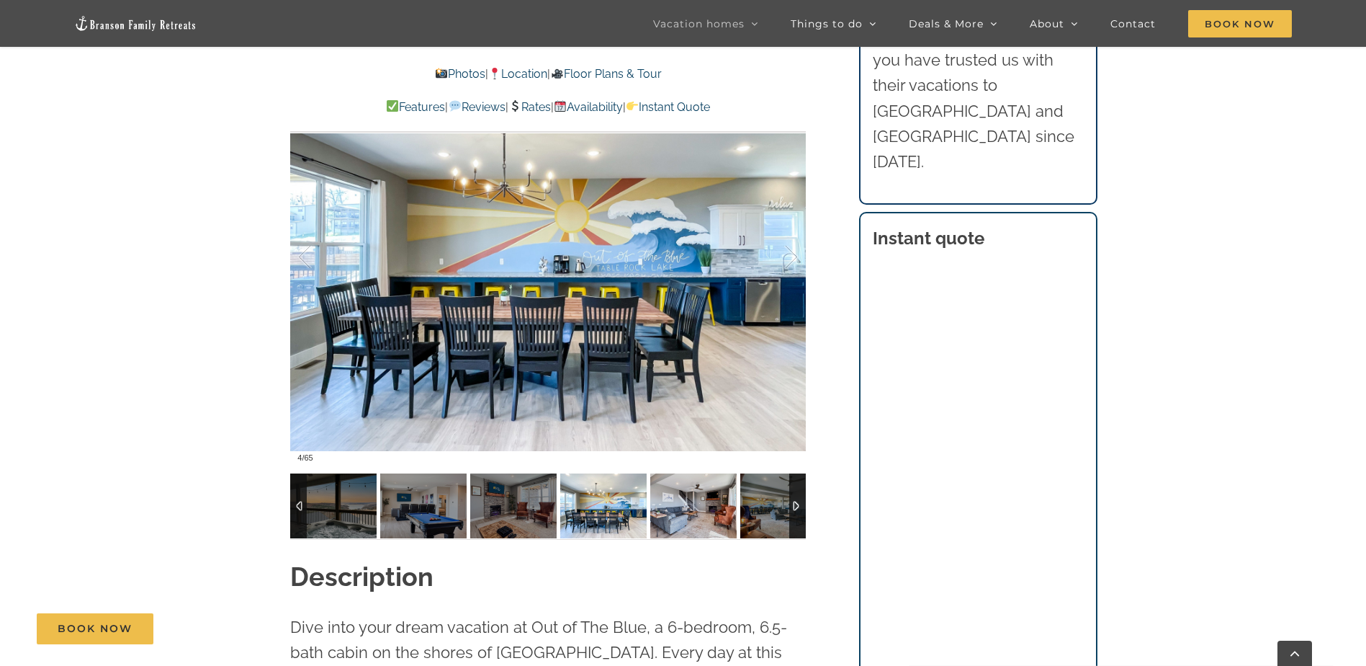
click at [676, 509] on img at bounding box center [693, 505] width 86 height 65
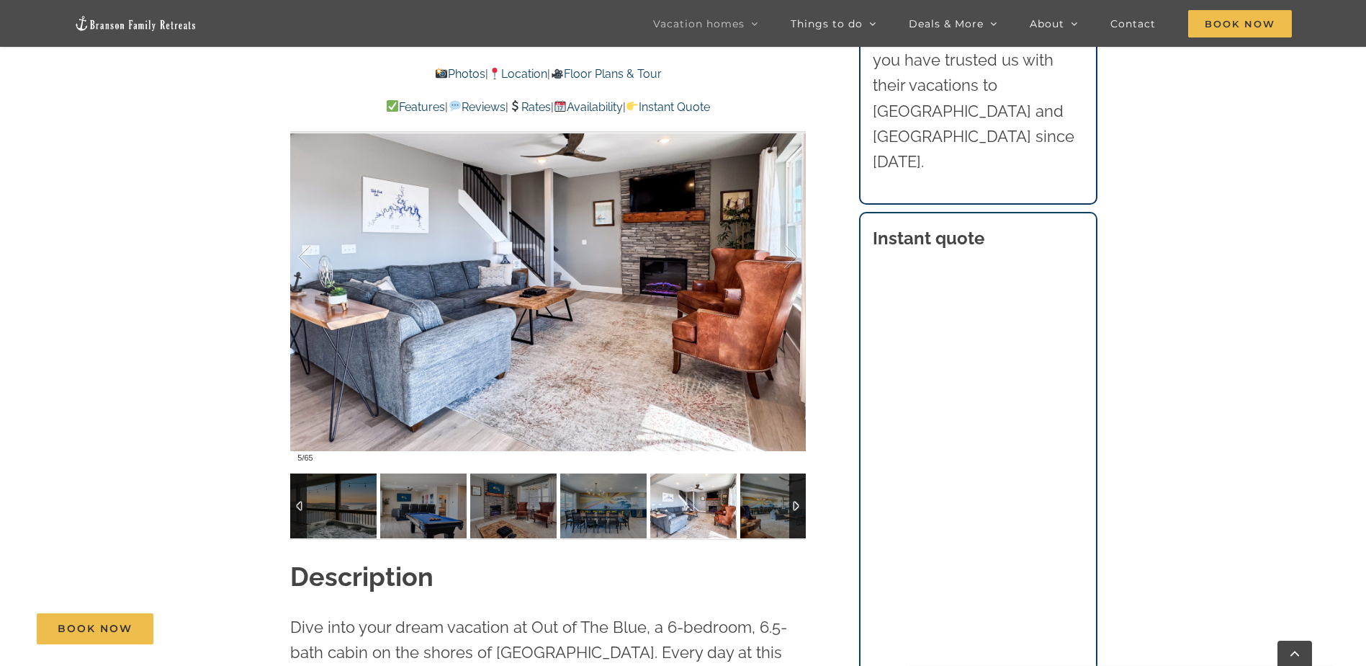
click at [720, 507] on img at bounding box center [693, 505] width 86 height 65
click at [782, 507] on img at bounding box center [783, 505] width 86 height 65
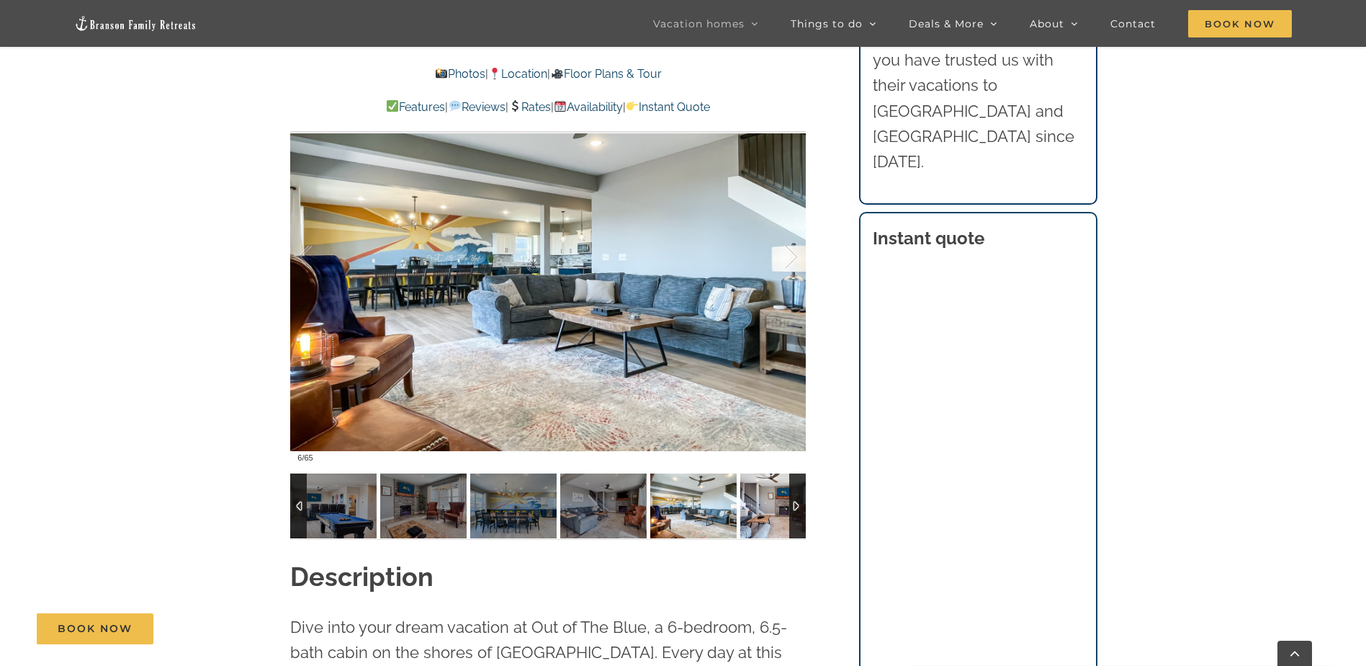
click at [764, 507] on img at bounding box center [783, 505] width 86 height 65
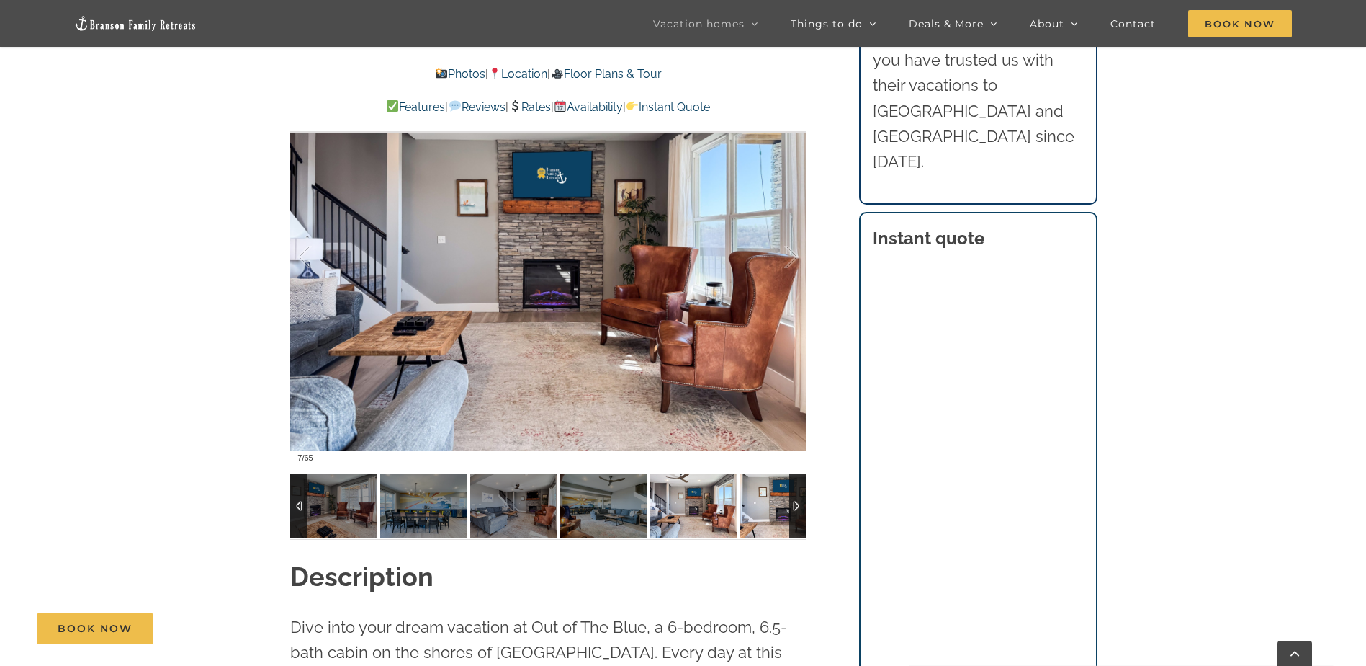
click at [758, 507] on img at bounding box center [783, 505] width 86 height 65
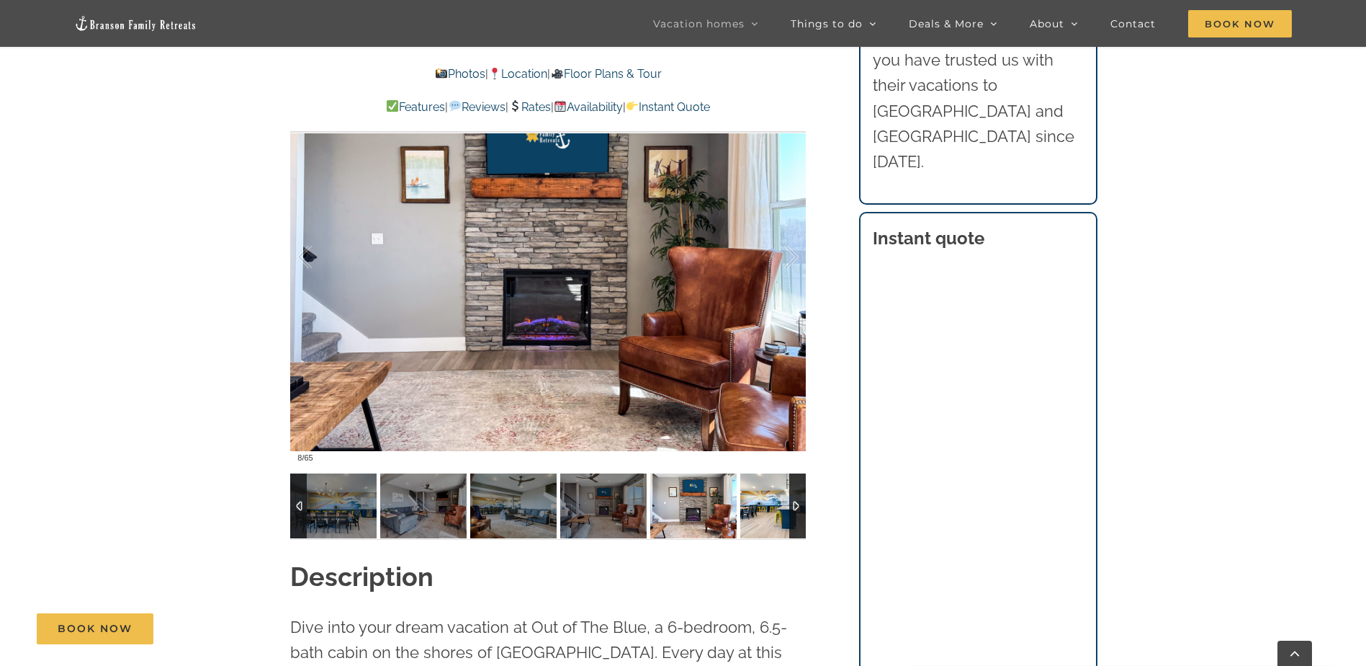
click at [758, 507] on img at bounding box center [783, 505] width 86 height 65
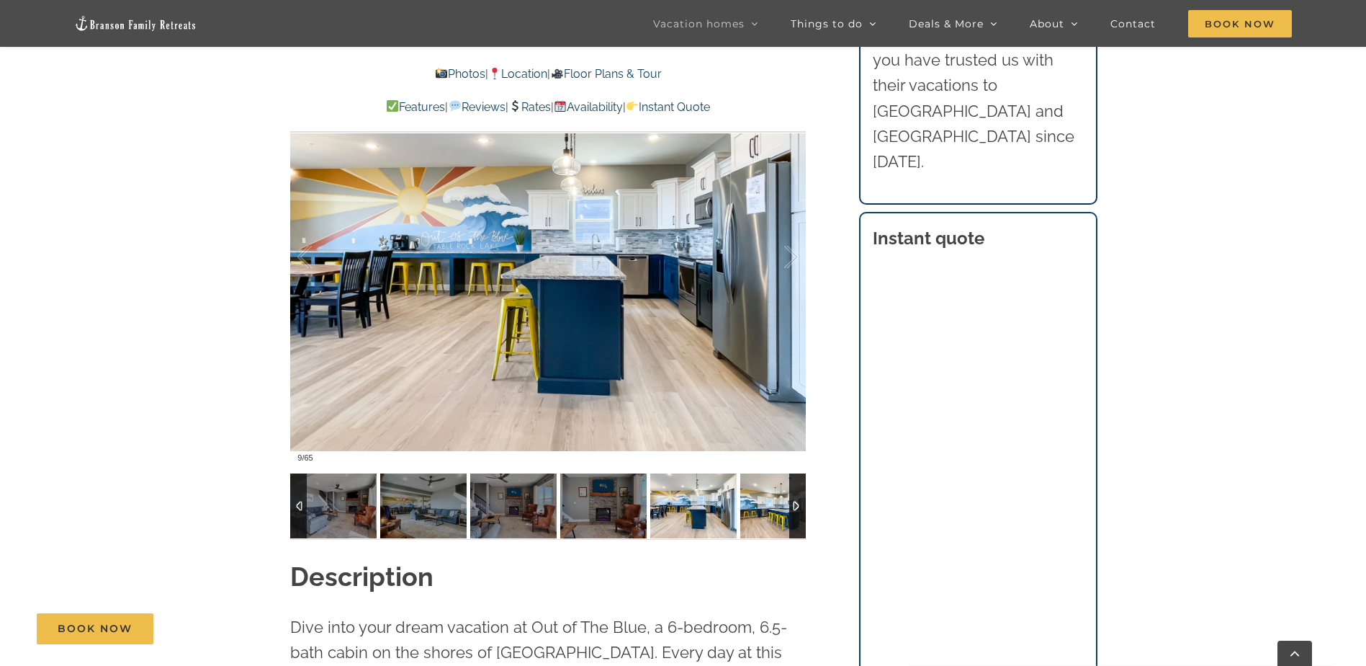
click at [758, 507] on img at bounding box center [783, 505] width 86 height 65
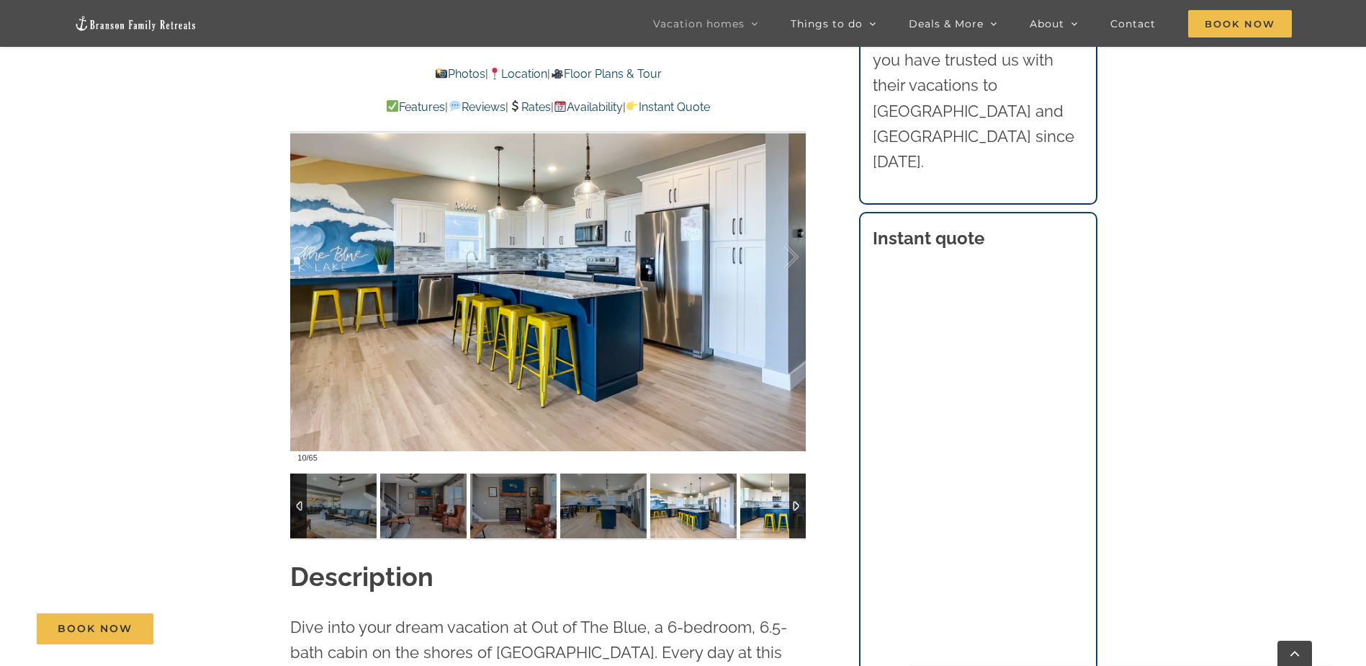
click at [758, 507] on img at bounding box center [783, 505] width 86 height 65
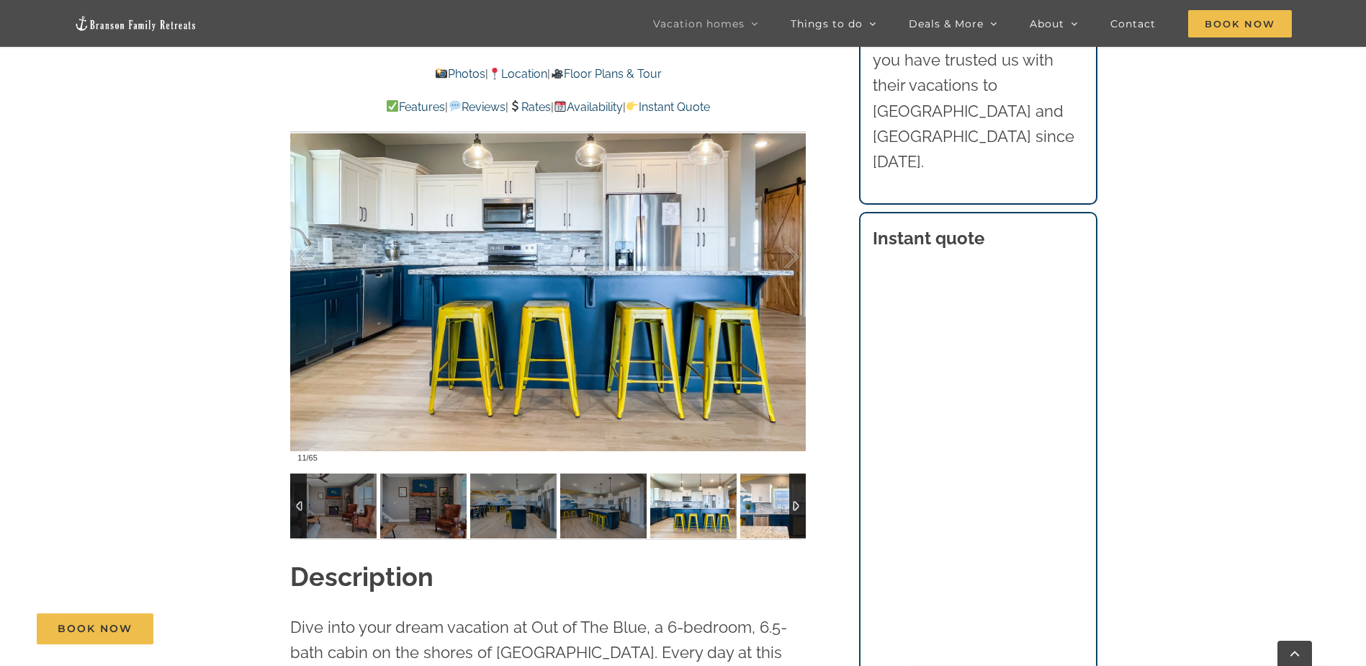
click at [758, 507] on img at bounding box center [783, 505] width 86 height 65
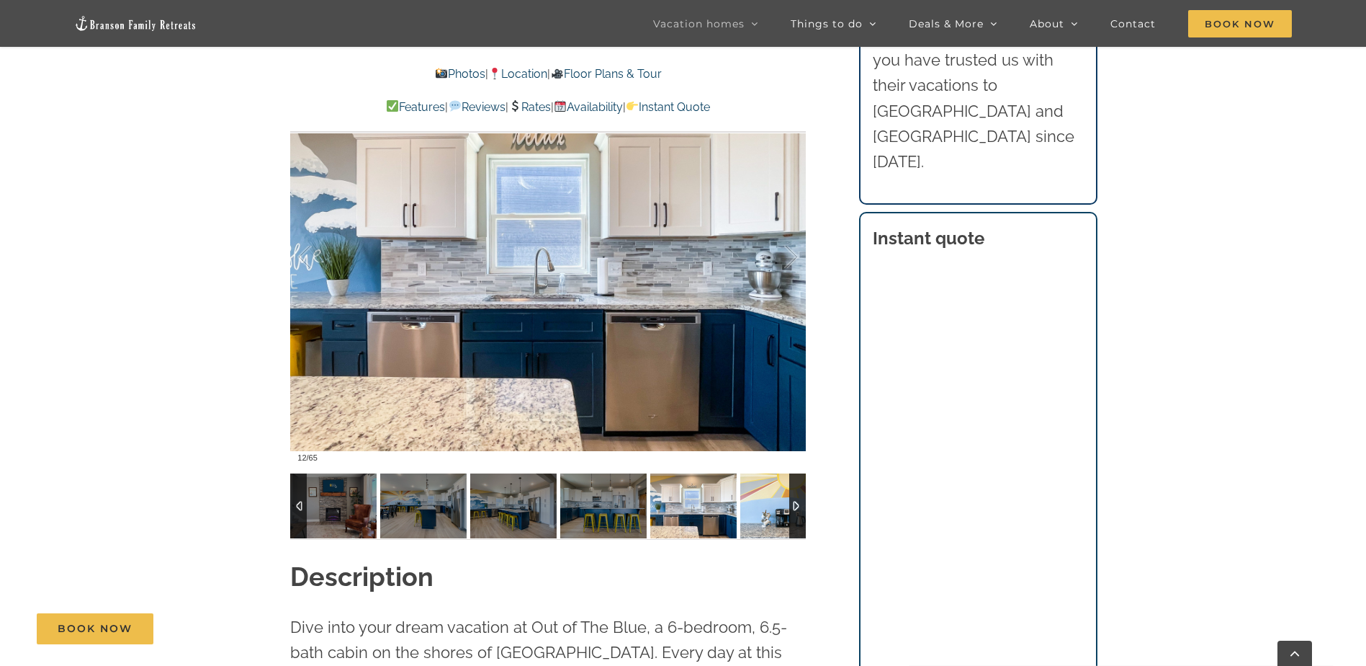
click at [758, 507] on img at bounding box center [783, 505] width 86 height 65
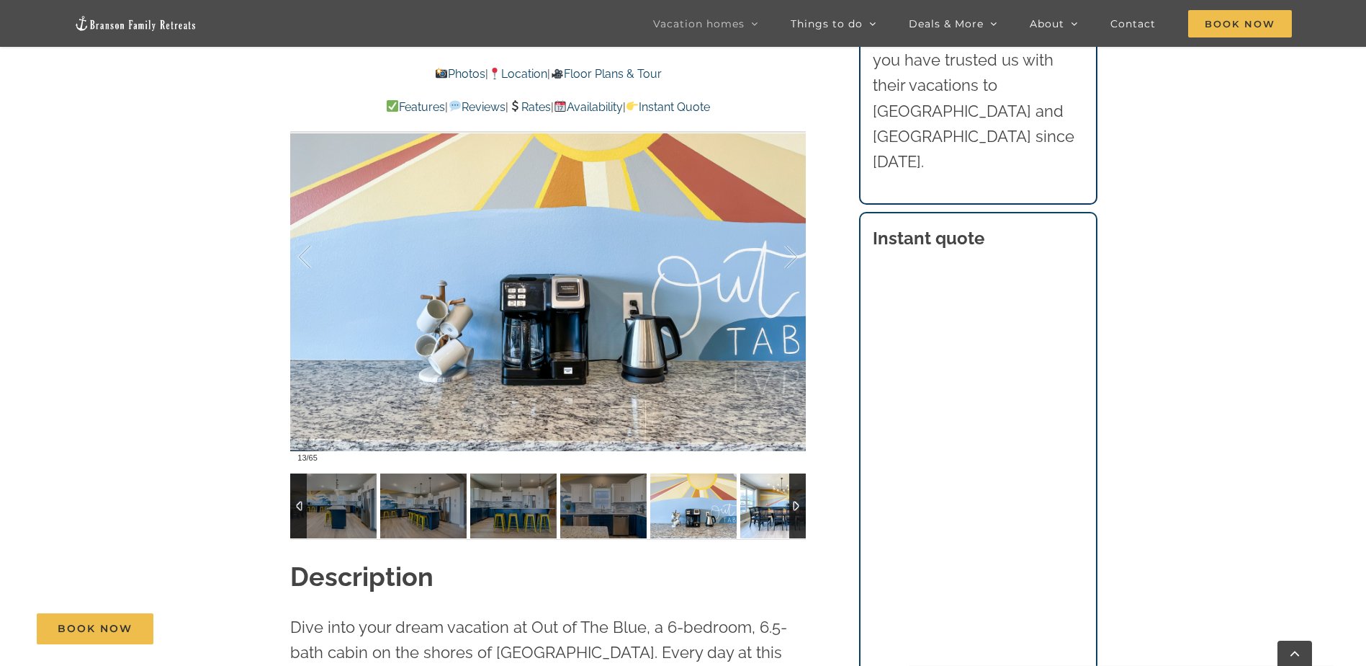
click at [758, 507] on img at bounding box center [783, 505] width 86 height 65
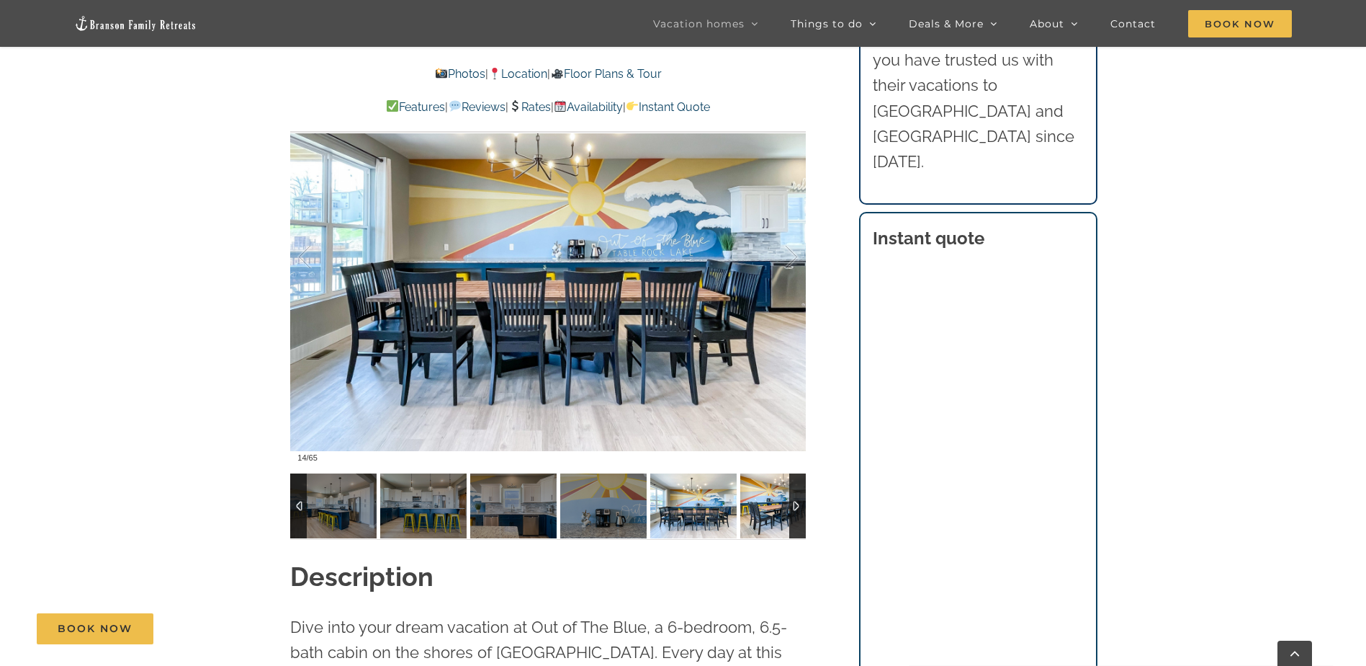
click at [758, 507] on img at bounding box center [783, 505] width 86 height 65
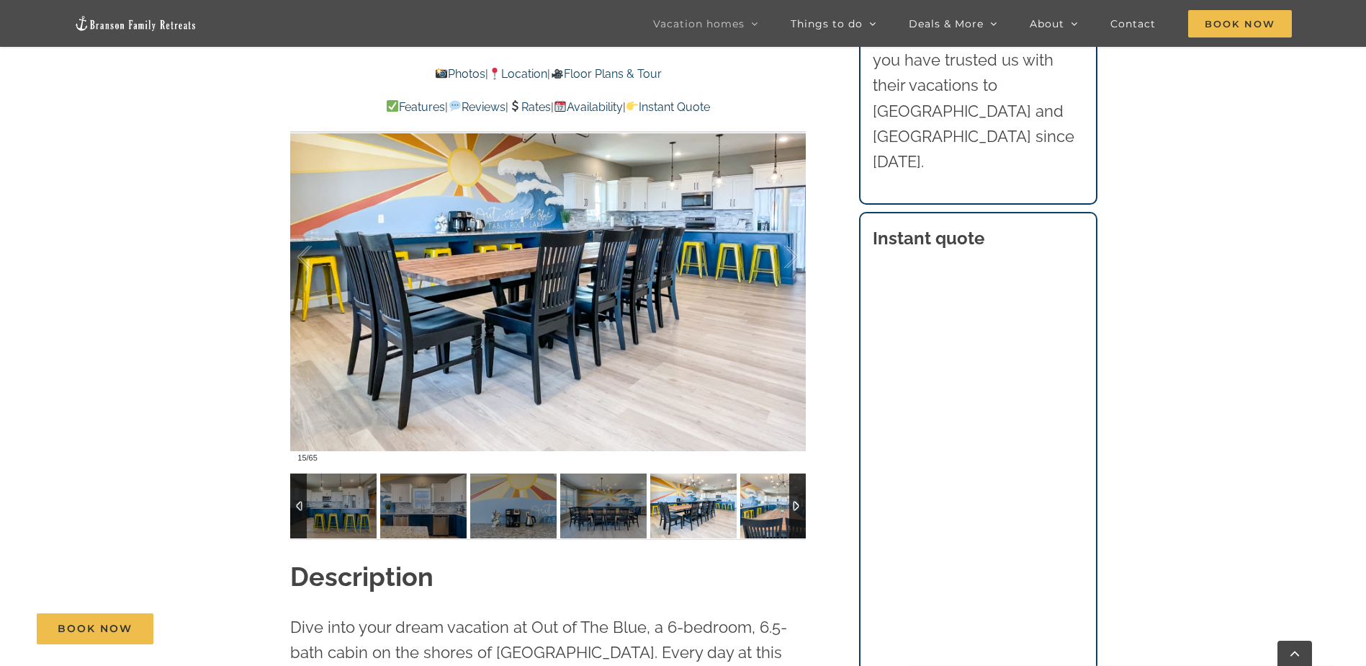
click at [758, 507] on img at bounding box center [783, 505] width 86 height 65
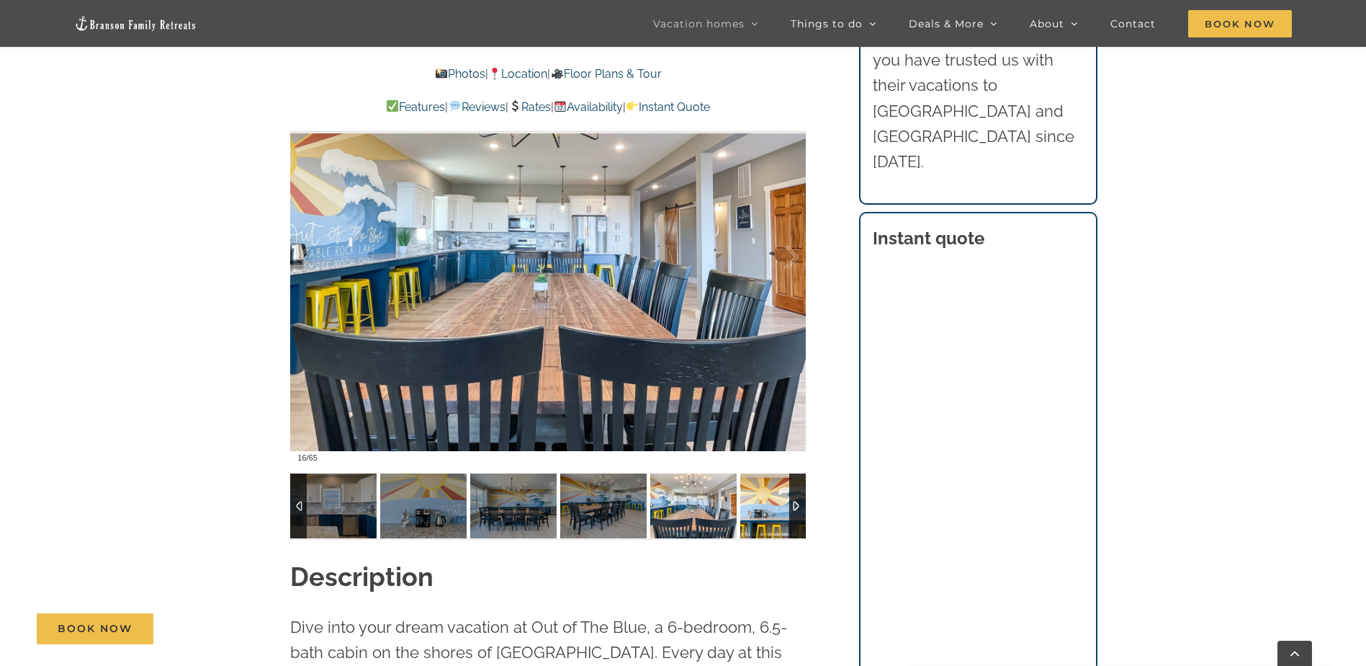
click at [758, 507] on img at bounding box center [783, 505] width 86 height 65
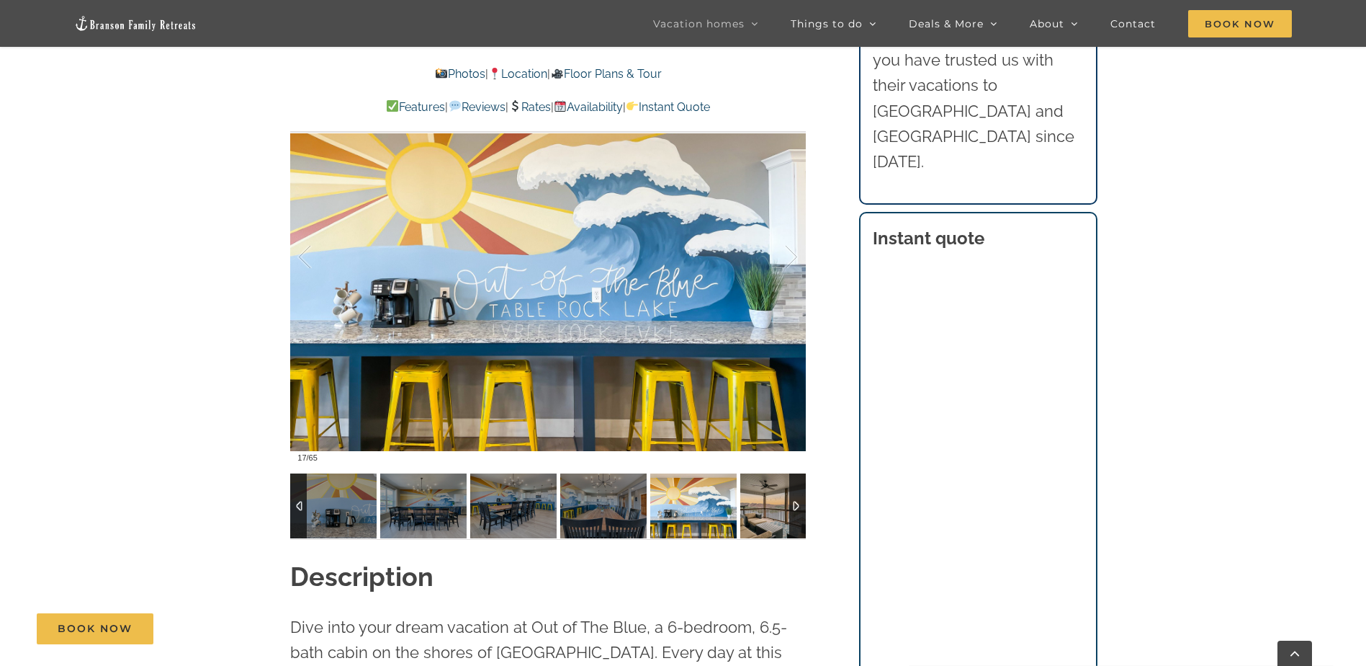
click at [758, 507] on img at bounding box center [783, 505] width 86 height 65
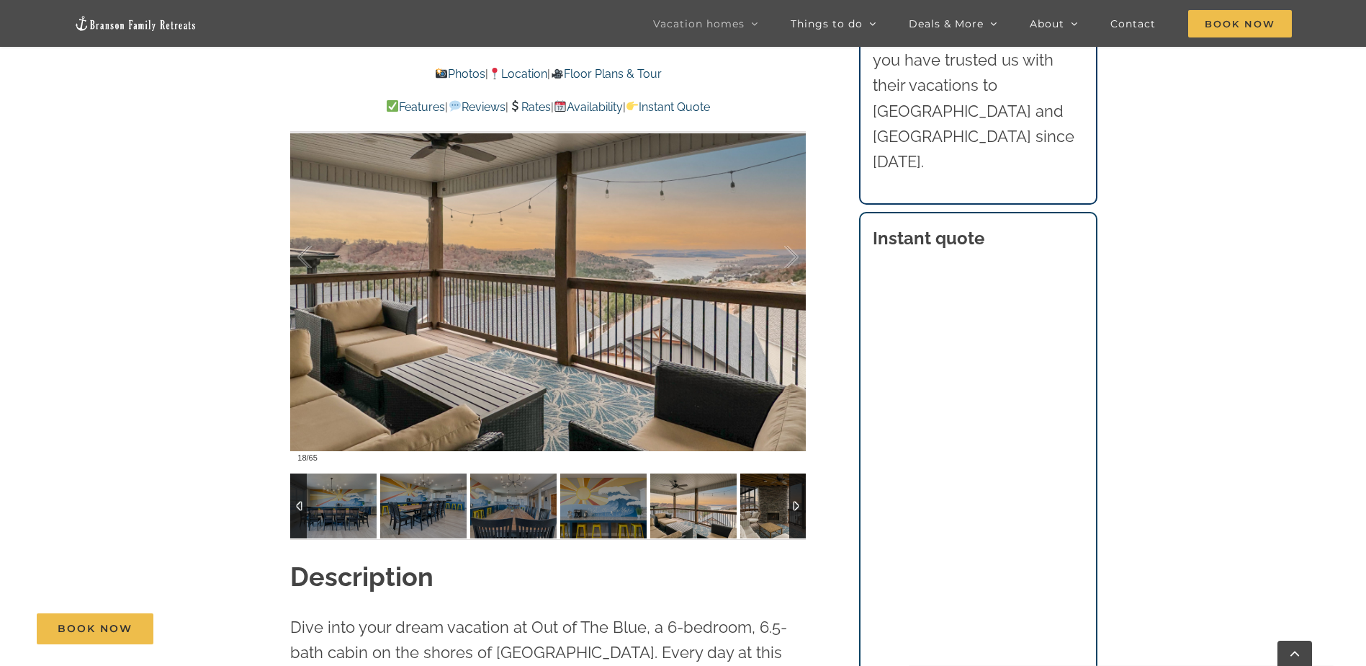
click at [758, 507] on img at bounding box center [783, 505] width 86 height 65
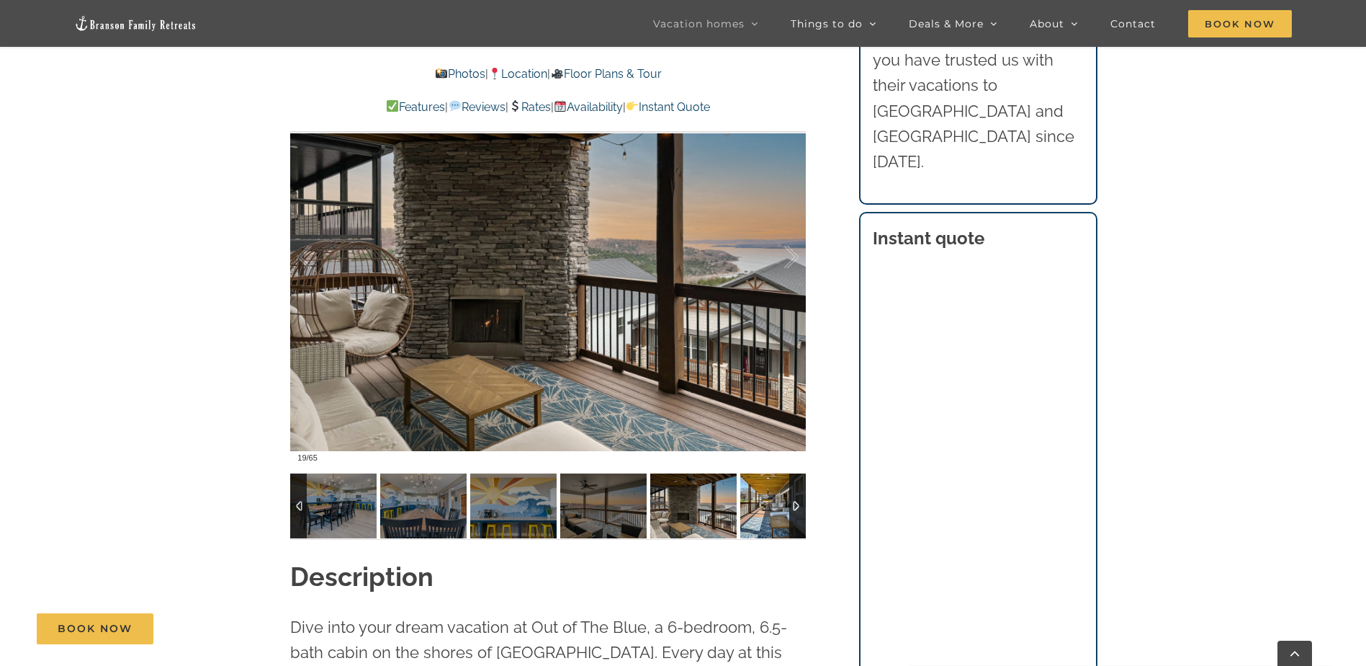
click at [758, 507] on img at bounding box center [783, 505] width 86 height 65
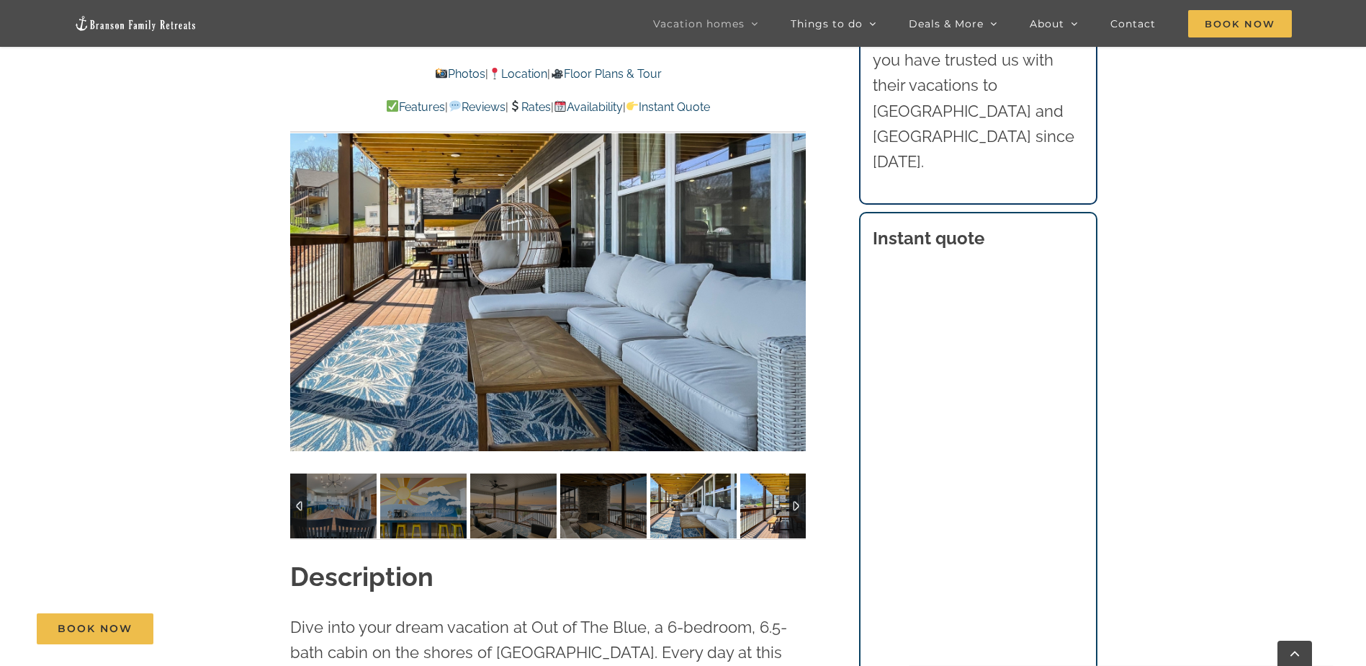
click at [758, 507] on img at bounding box center [783, 505] width 86 height 65
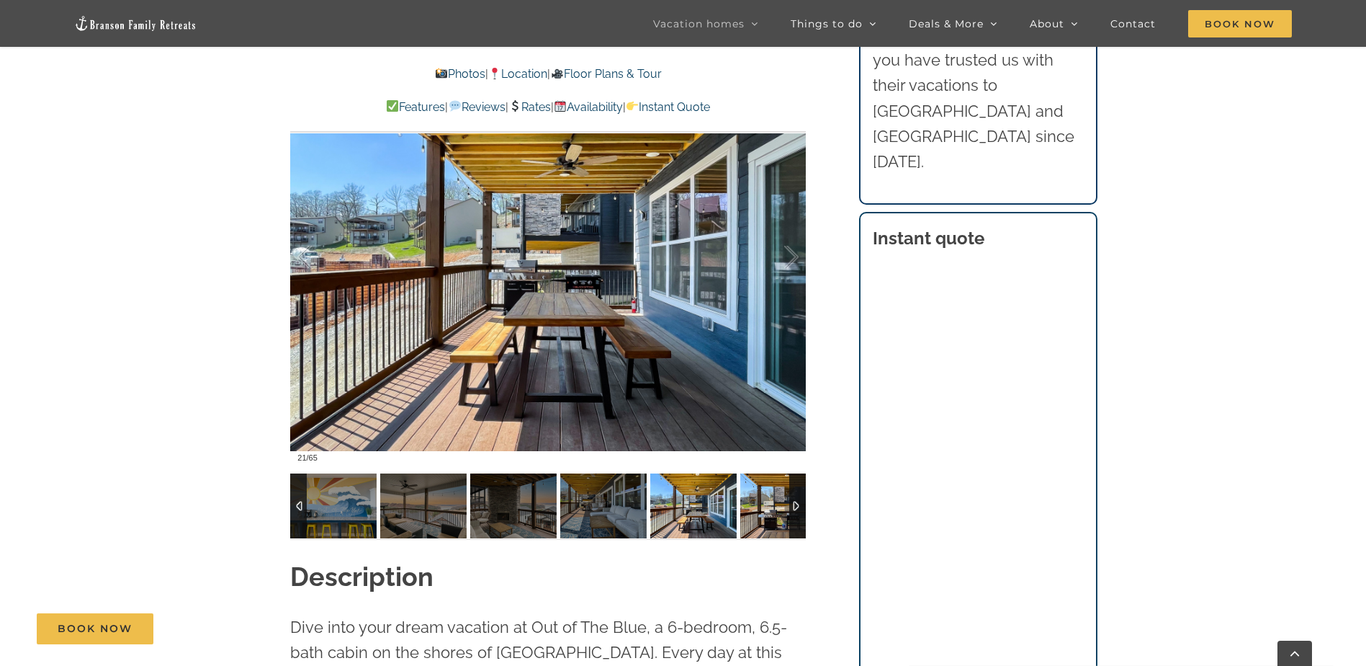
click at [758, 507] on img at bounding box center [783, 505] width 86 height 65
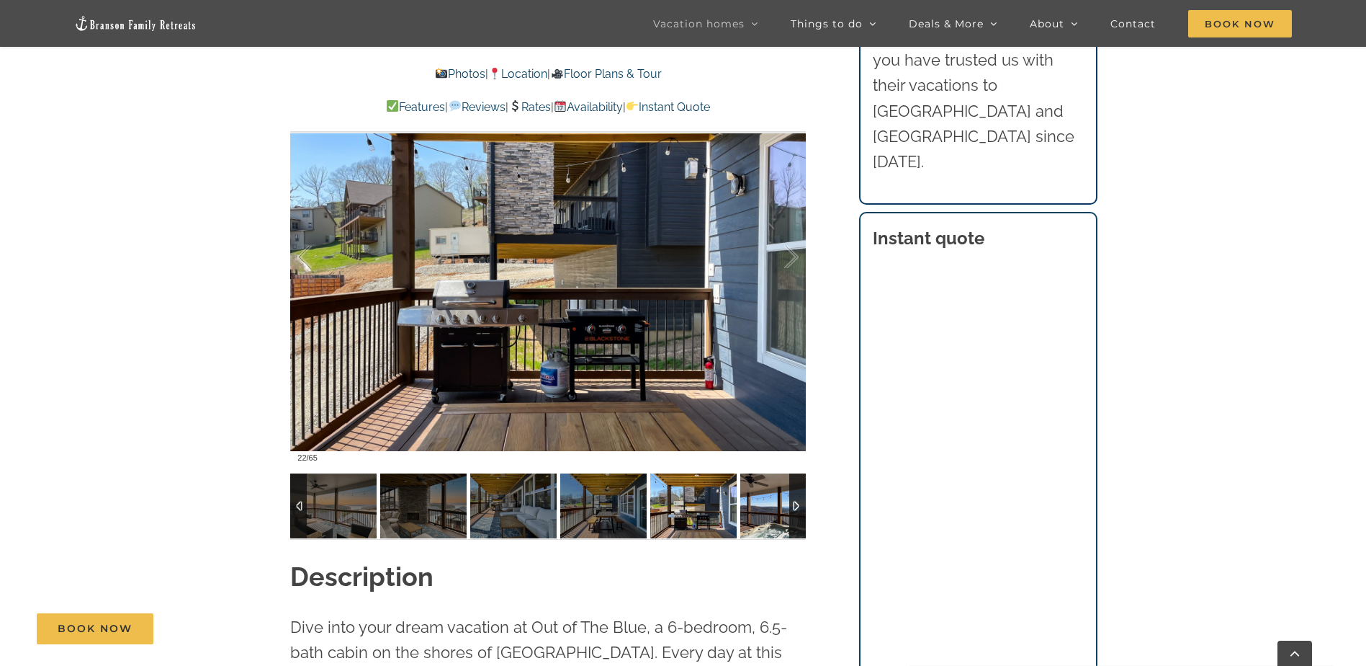
click at [758, 507] on img at bounding box center [783, 505] width 86 height 65
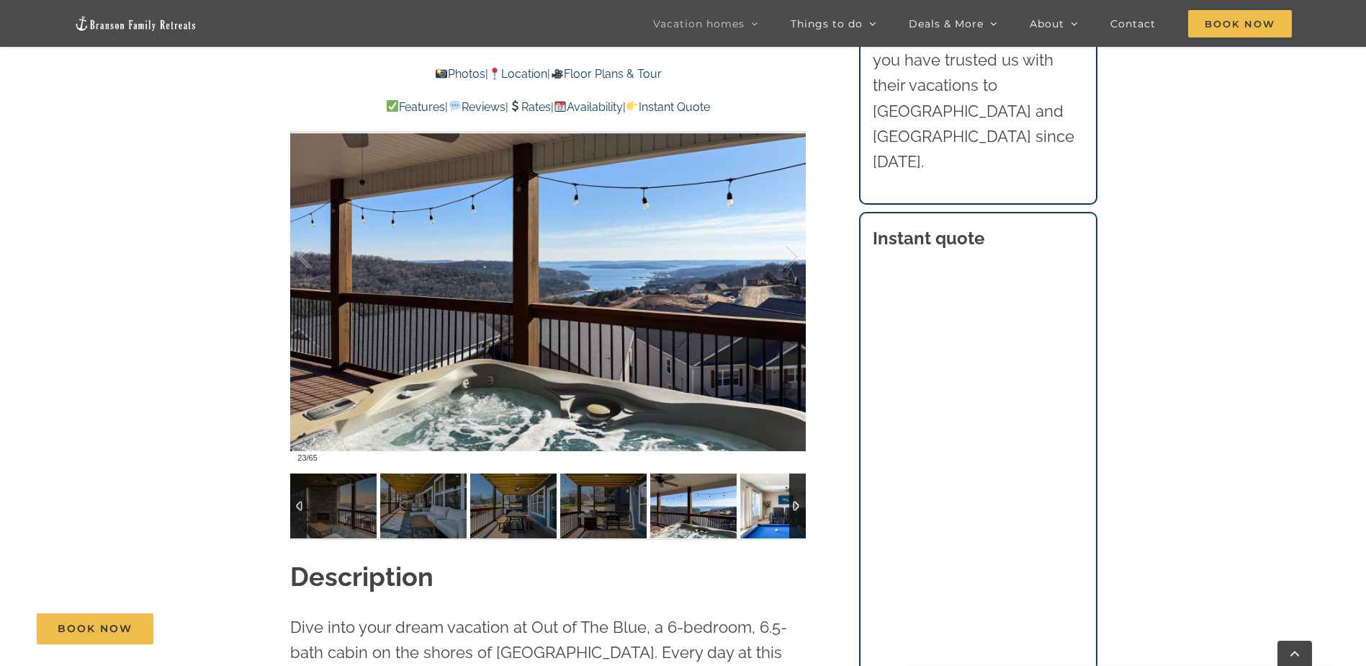
click at [758, 507] on img at bounding box center [783, 505] width 86 height 65
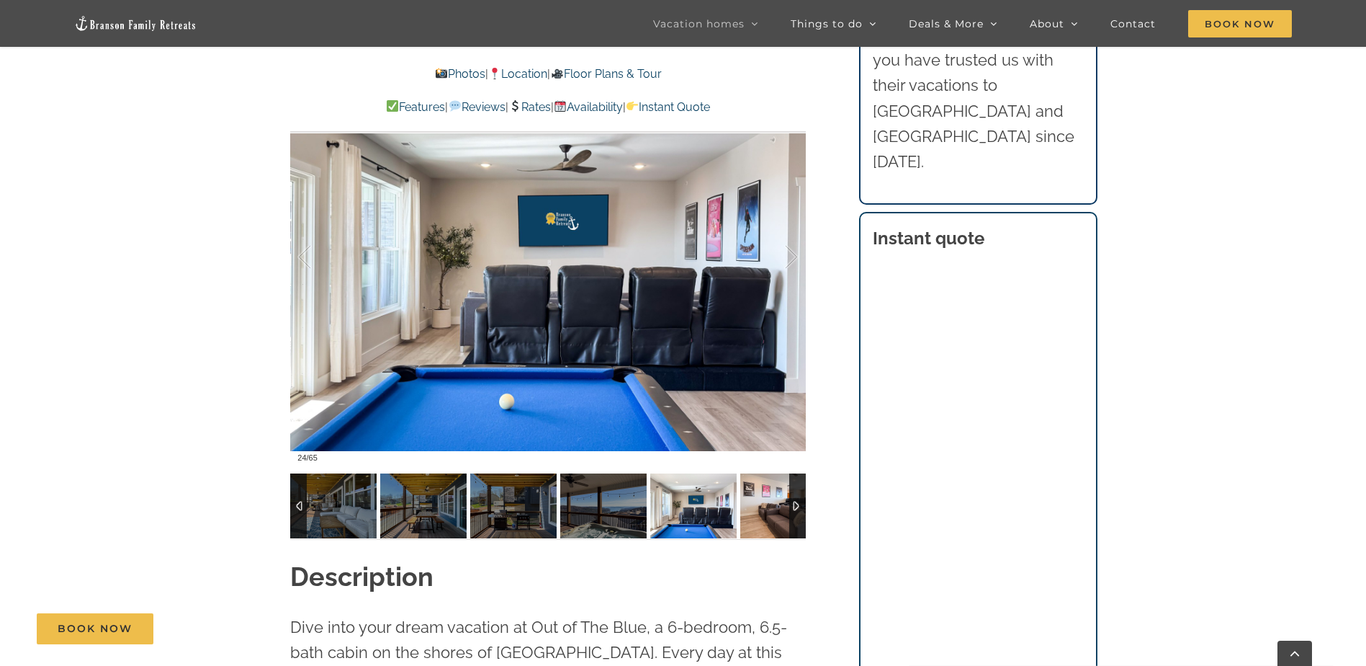
click at [758, 507] on img at bounding box center [783, 505] width 86 height 65
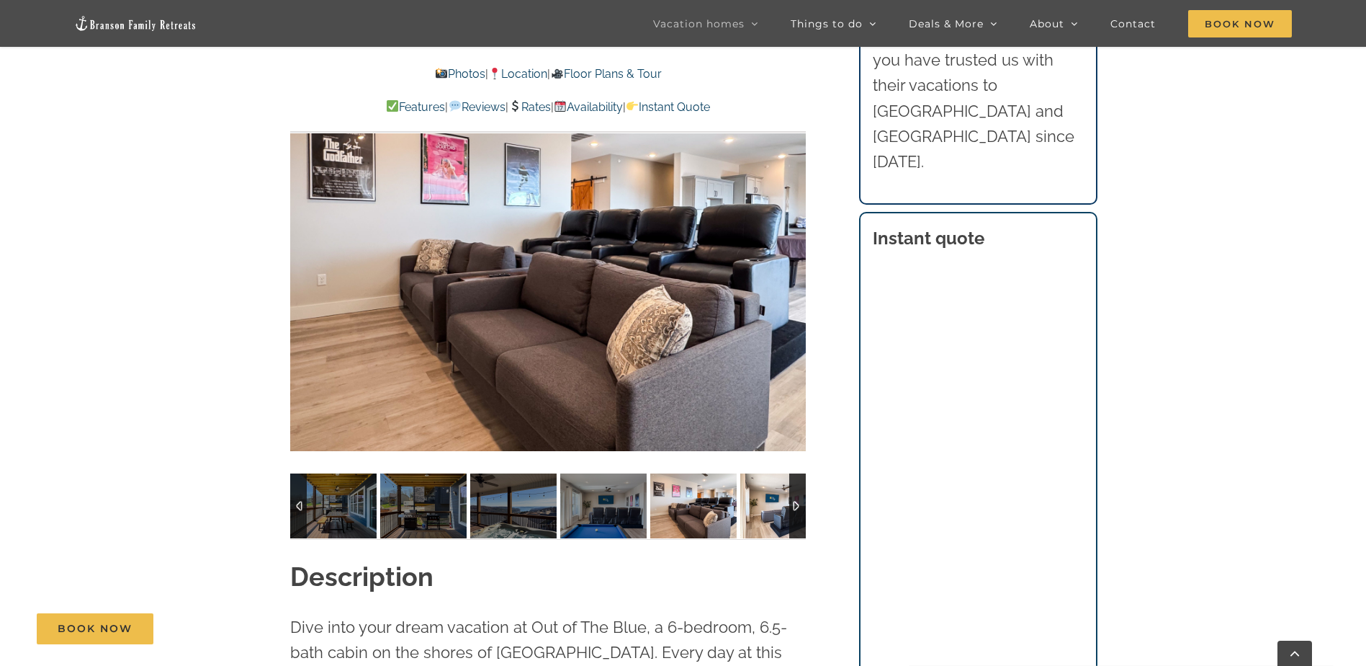
click at [758, 507] on img at bounding box center [783, 505] width 86 height 65
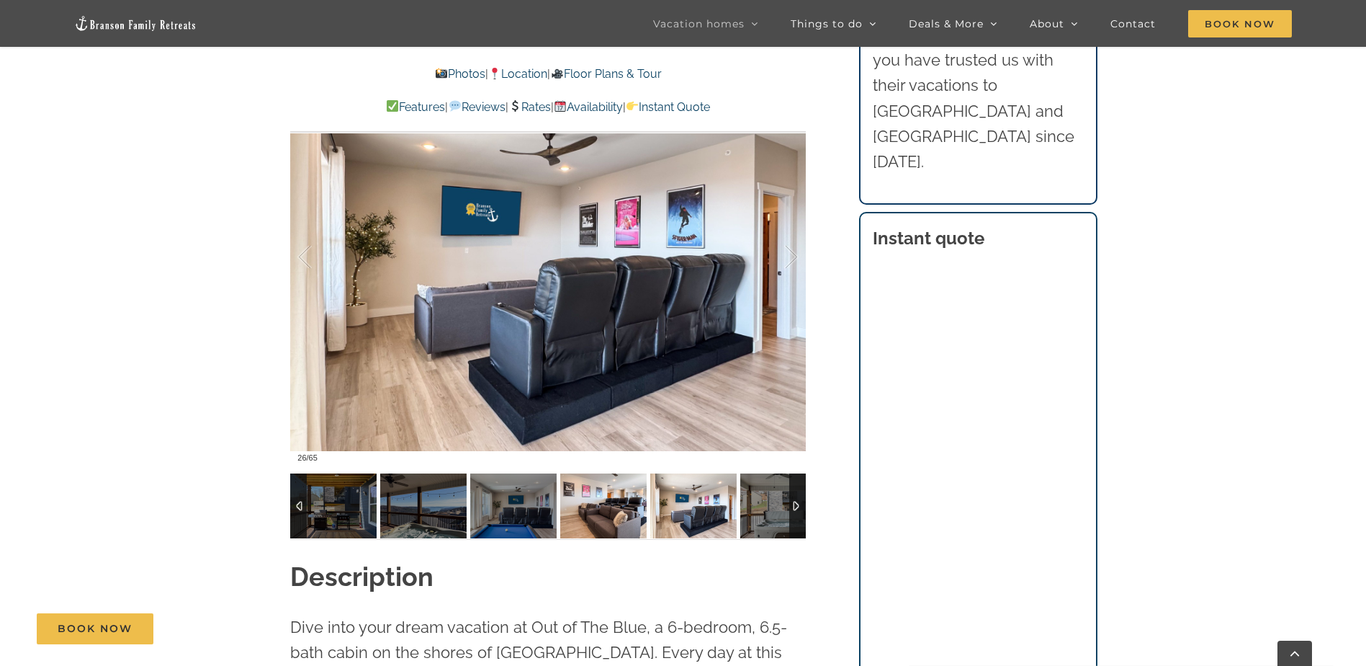
click at [618, 503] on img at bounding box center [603, 505] width 86 height 65
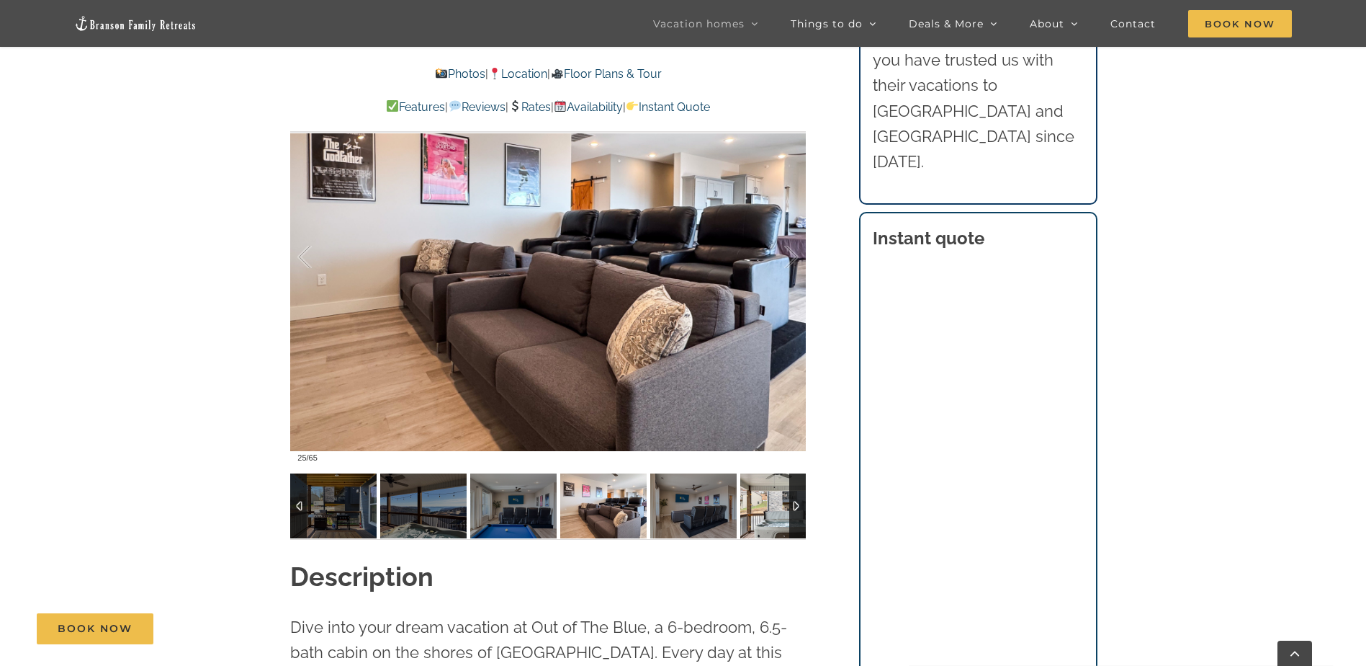
click at [761, 502] on img at bounding box center [783, 505] width 86 height 65
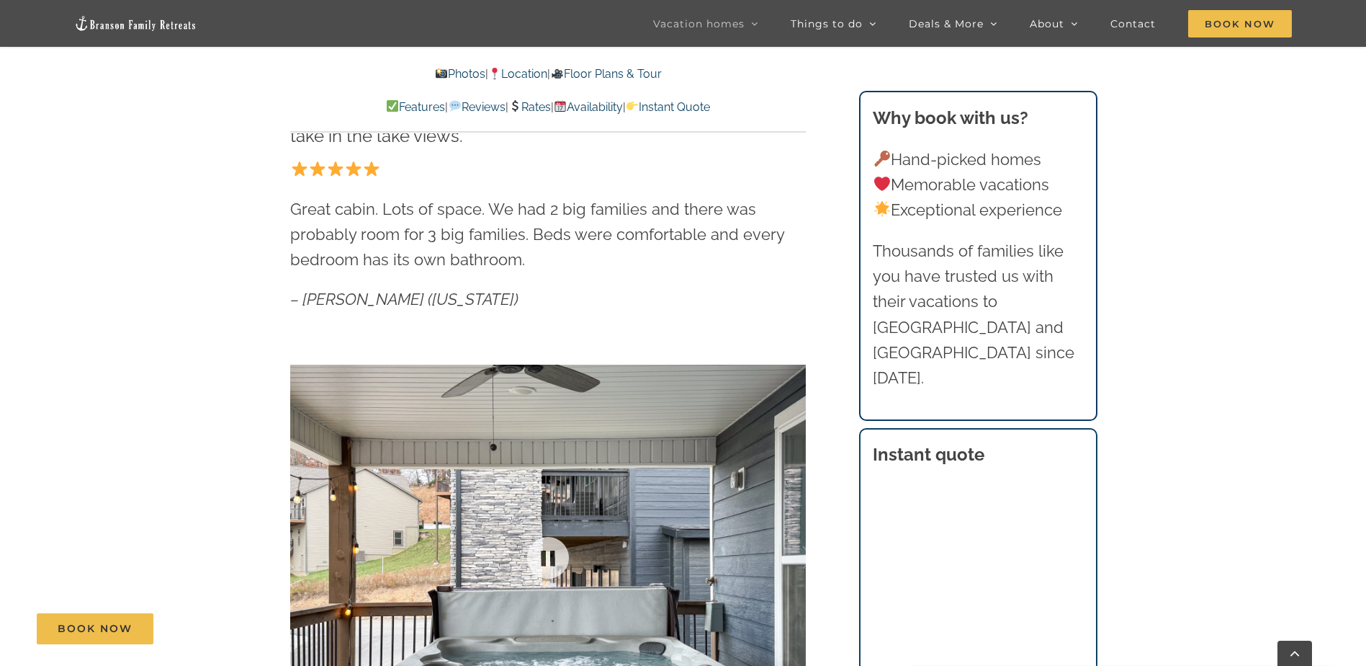
scroll to position [764, 0]
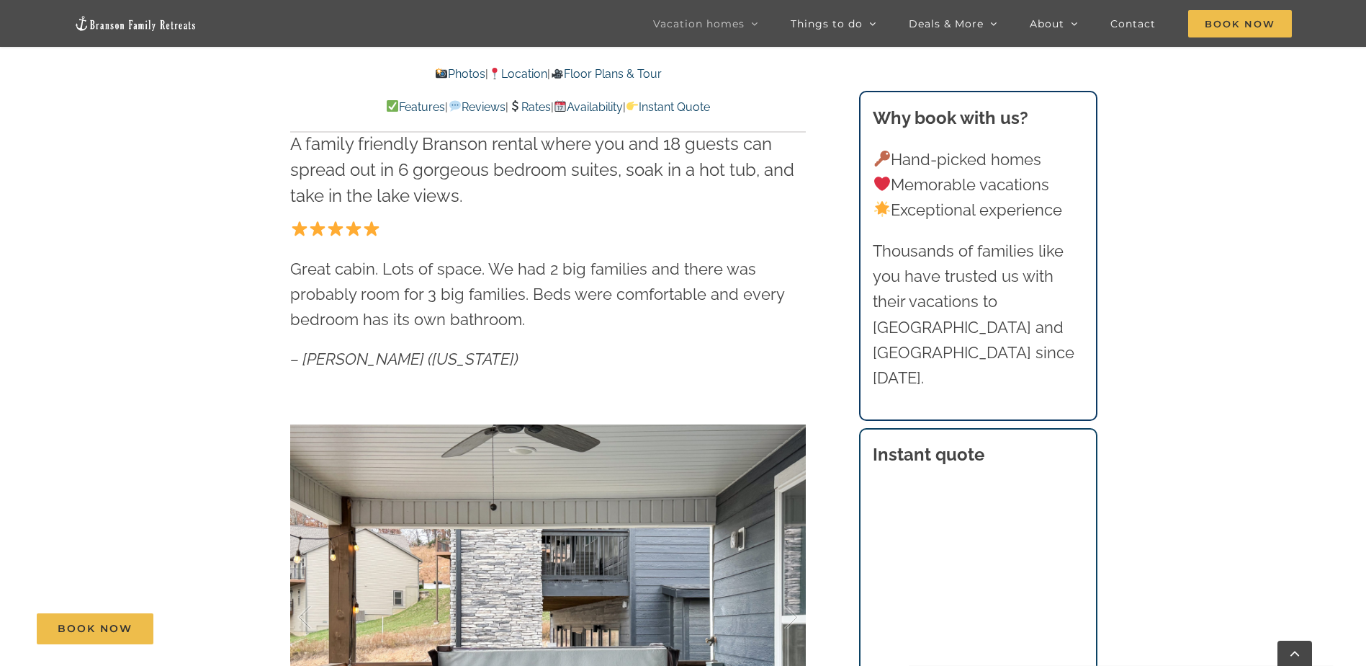
click at [604, 71] on link "Floor Plans & Tour" at bounding box center [605, 74] width 111 height 14
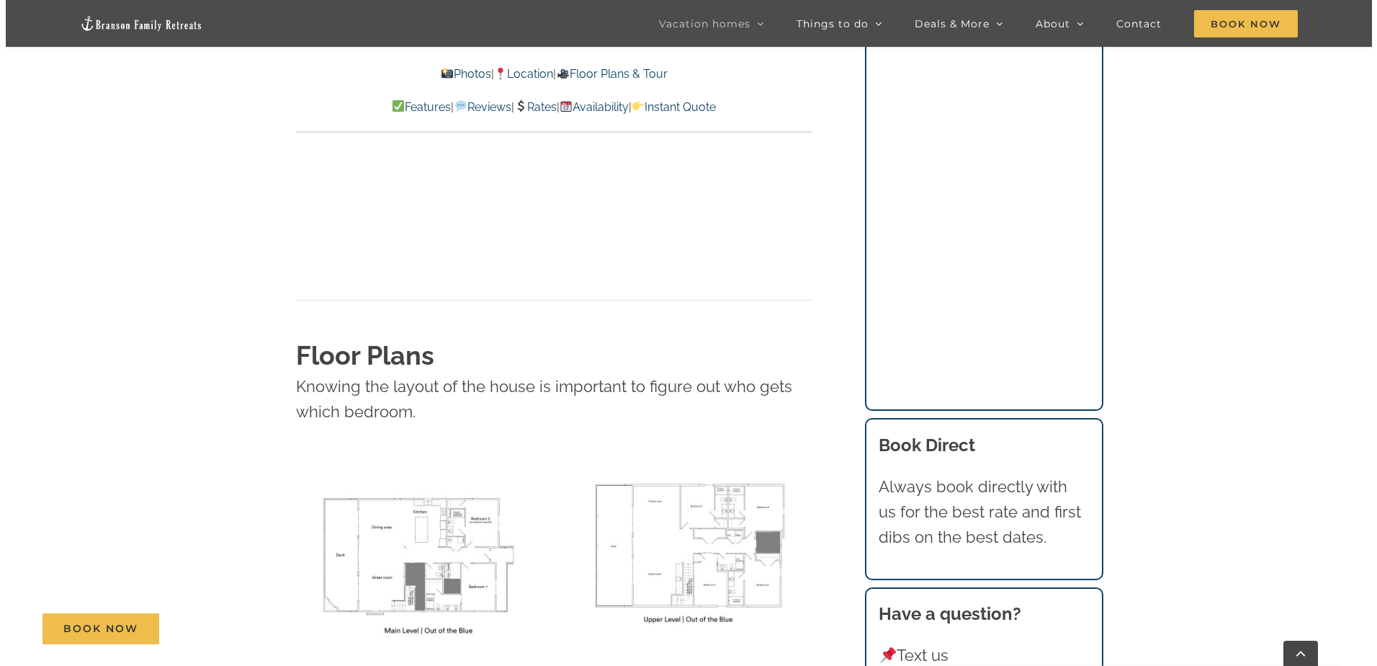
scroll to position [5230, 0]
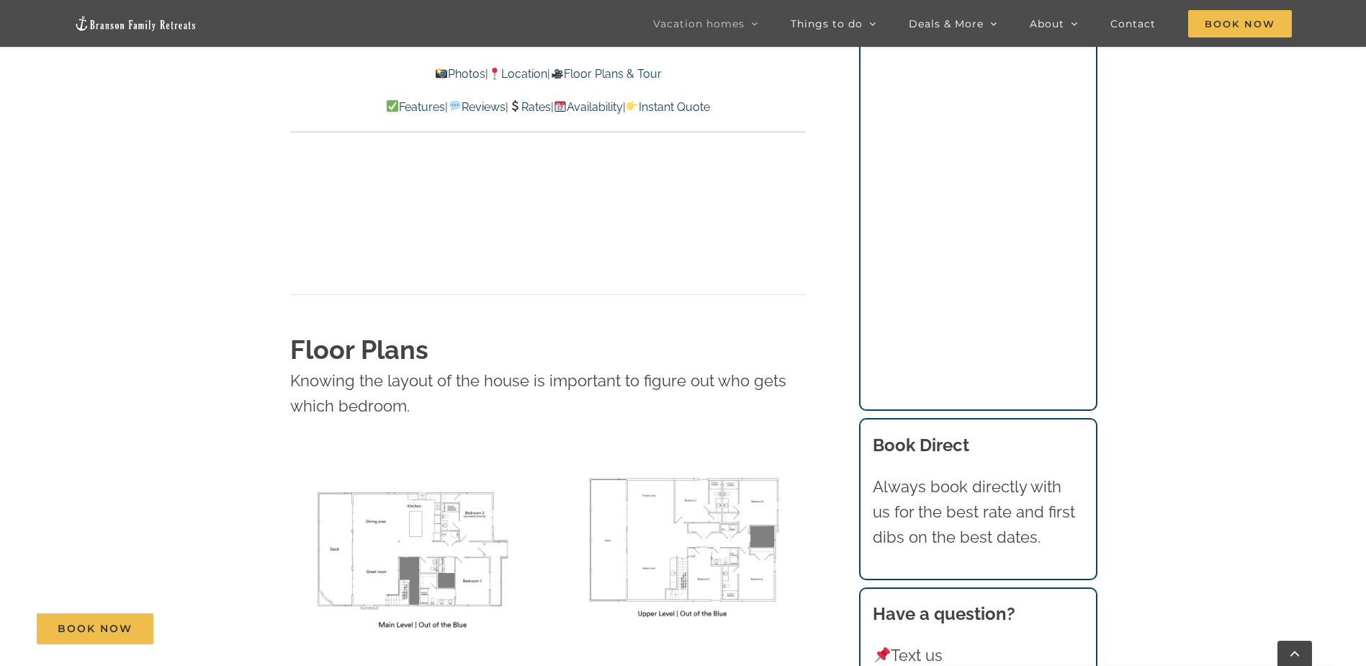
click at [756, 489] on img at bounding box center [683, 541] width 248 height 178
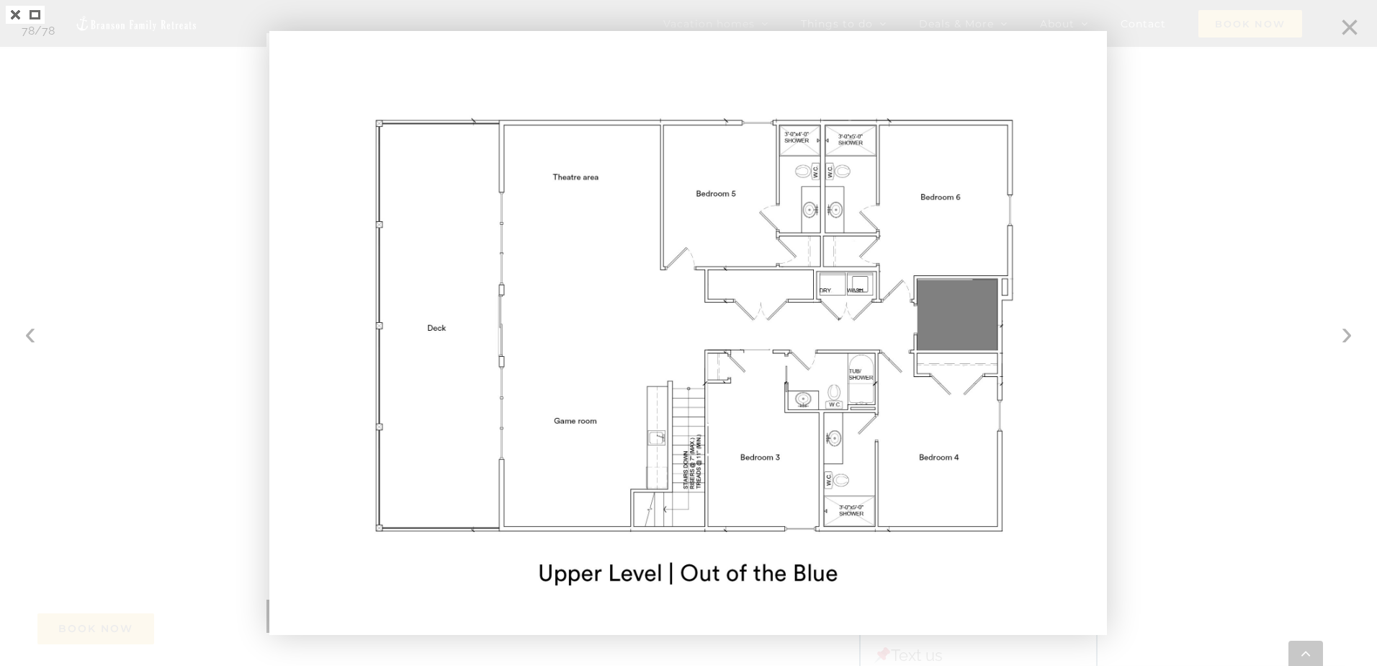
click at [1348, 335] on div at bounding box center [688, 333] width 1377 height 666
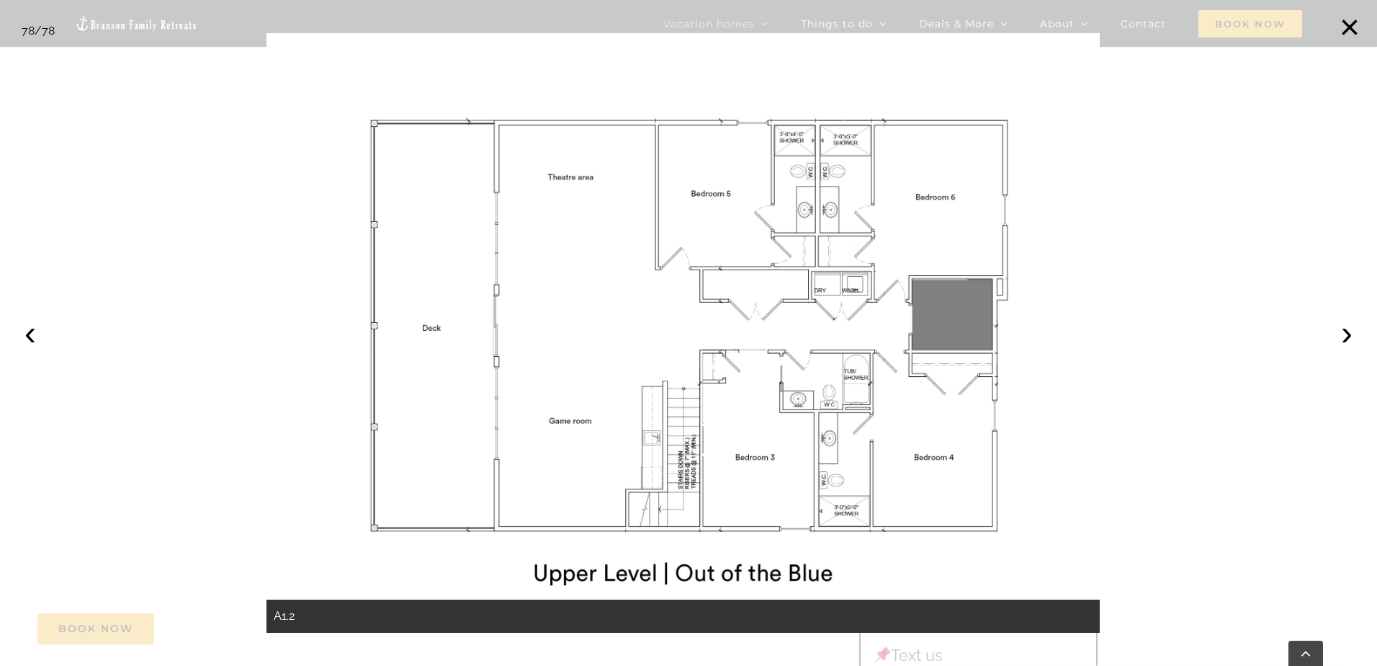
click at [1348, 335] on button "›" at bounding box center [1347, 333] width 32 height 32
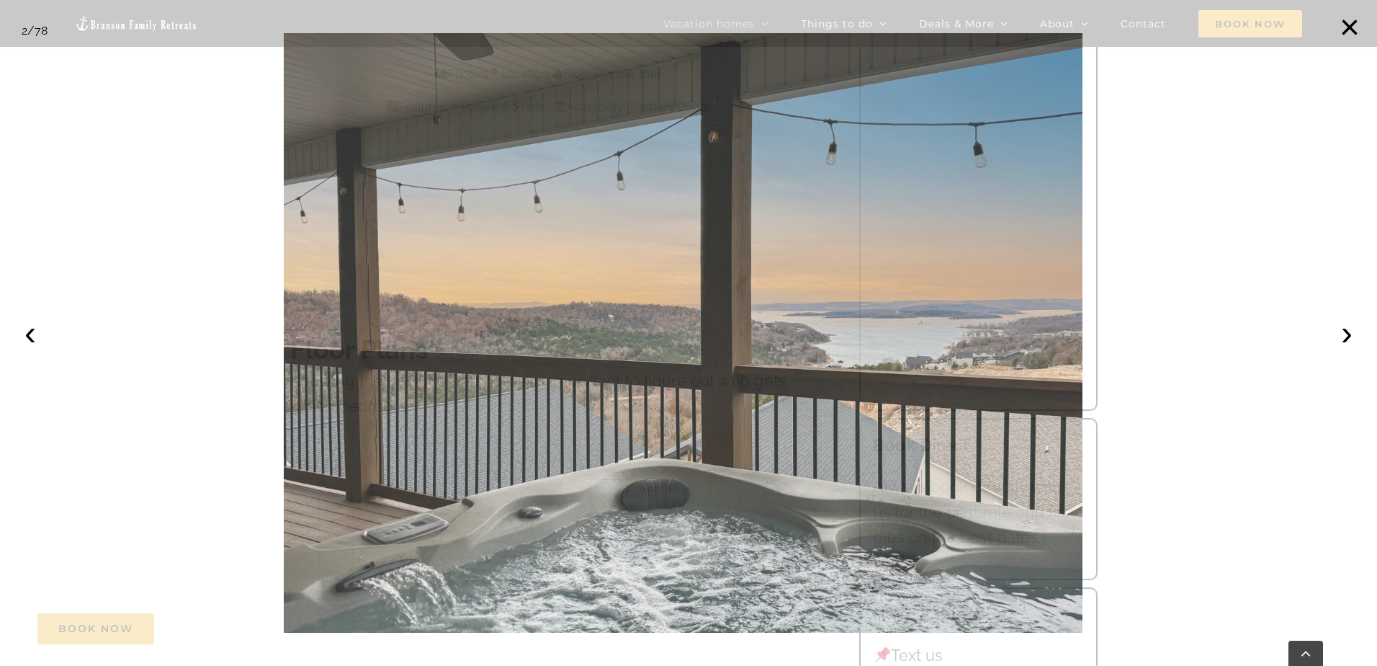
click at [384, 489] on img at bounding box center [683, 332] width 799 height 599
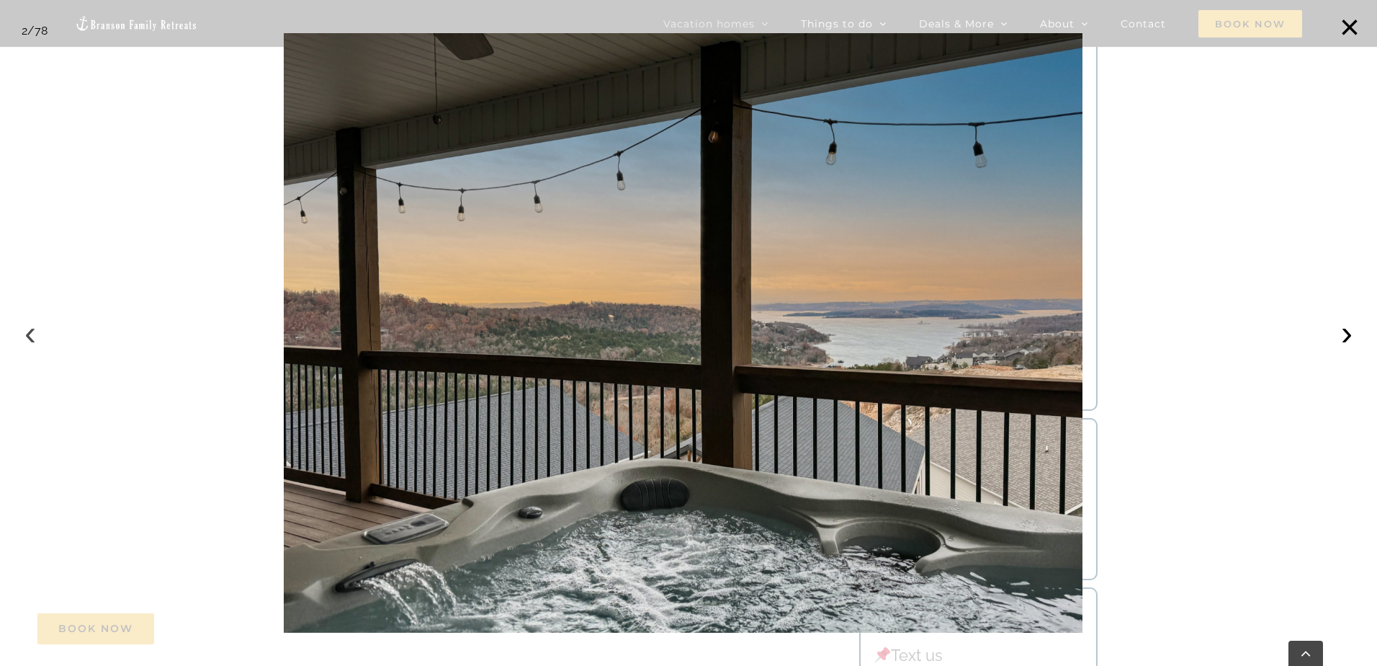
click at [30, 343] on button "‹" at bounding box center [30, 333] width 32 height 32
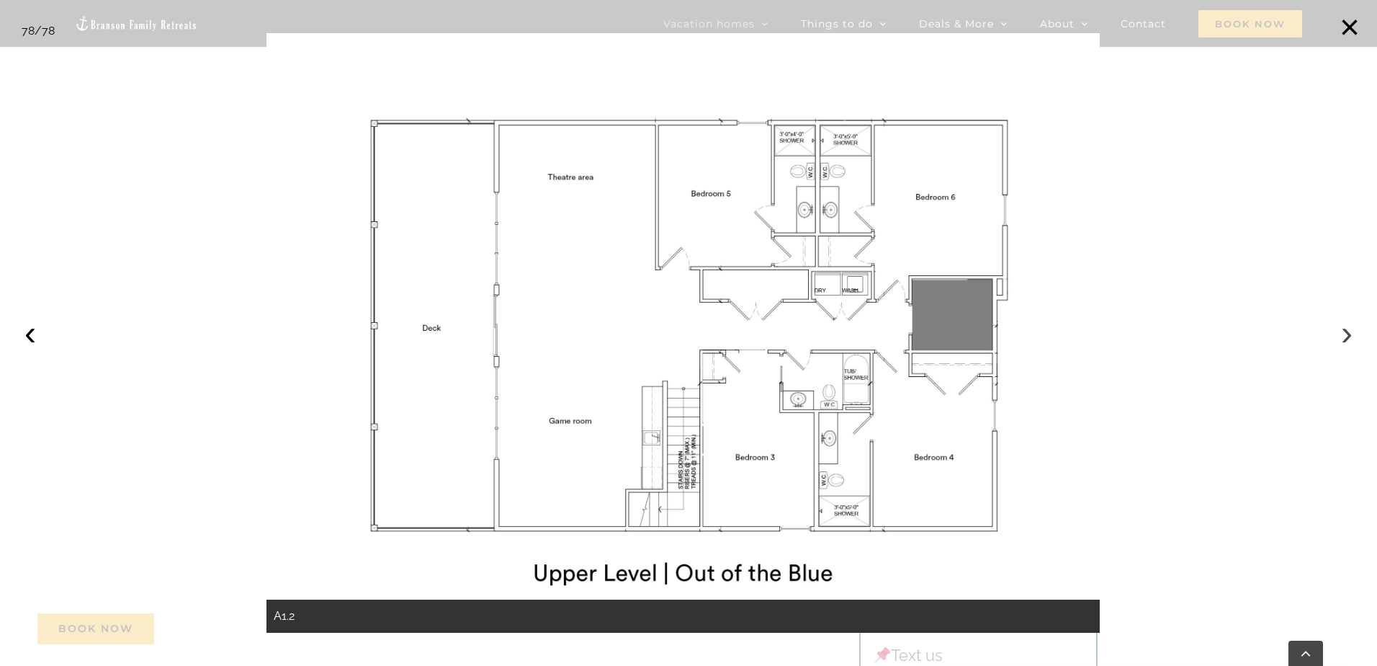
click at [1347, 337] on button "›" at bounding box center [1347, 333] width 32 height 32
